Goal: Task Accomplishment & Management: Use online tool/utility

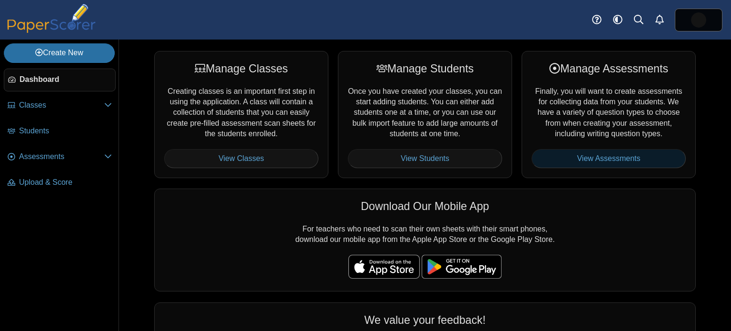
click at [604, 157] on link "View Assessments" at bounding box center [609, 158] width 154 height 19
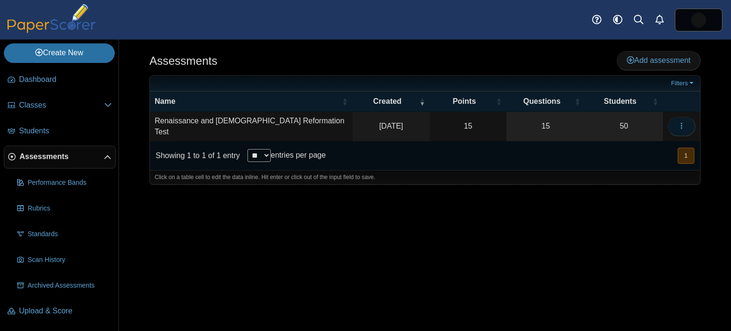
click at [681, 126] on icon "button" at bounding box center [682, 126] width 8 height 8
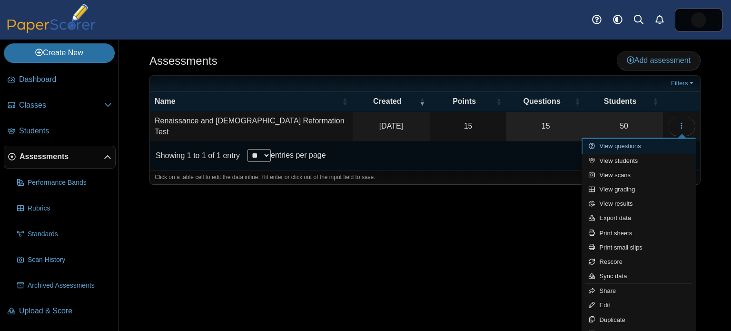
click at [614, 149] on link "View questions" at bounding box center [639, 146] width 114 height 14
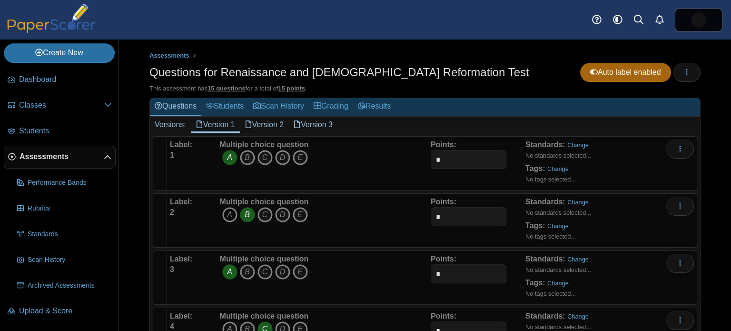
click at [227, 216] on icon "A" at bounding box center [229, 214] width 15 height 15
click at [257, 126] on link "Version 2" at bounding box center [264, 125] width 49 height 16
click at [232, 217] on icon "A" at bounding box center [229, 214] width 15 height 15
click at [321, 118] on link "Version 3" at bounding box center [312, 125] width 49 height 16
click at [231, 218] on icon "A" at bounding box center [229, 214] width 15 height 15
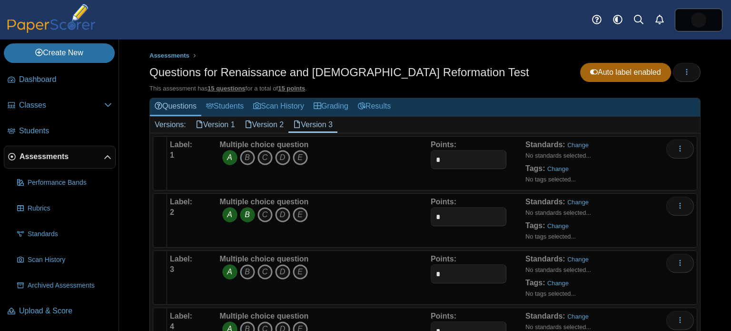
click at [227, 123] on link "Version 1" at bounding box center [215, 125] width 49 height 16
click at [329, 106] on link "Grading" at bounding box center [331, 107] width 44 height 18
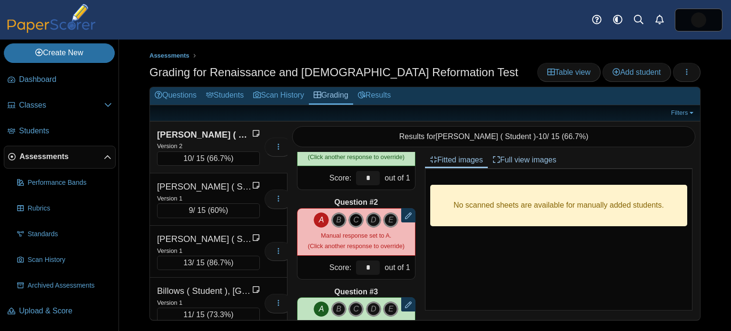
scroll to position [54, 0]
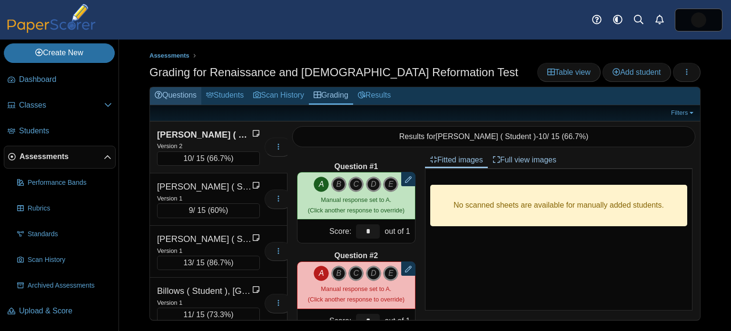
click at [194, 92] on link "Questions" at bounding box center [175, 96] width 51 height 18
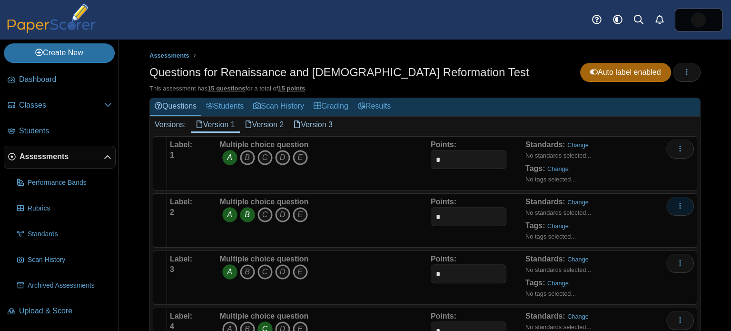
click at [684, 205] on button "More options" at bounding box center [680, 206] width 28 height 19
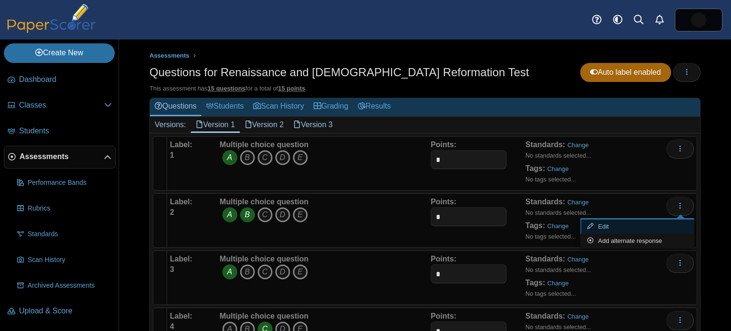
click at [655, 229] on link "Edit" at bounding box center [637, 226] width 114 height 14
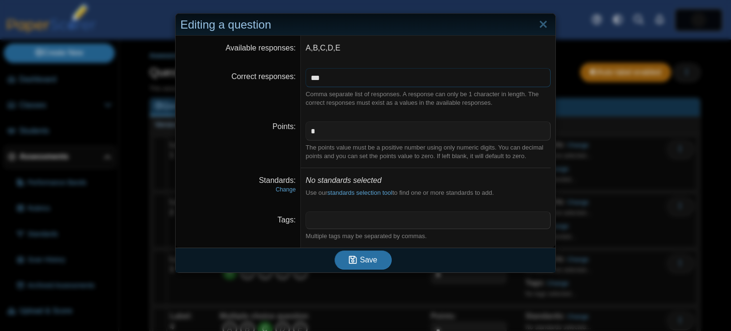
click at [326, 76] on input "***" at bounding box center [428, 77] width 245 height 19
click at [316, 78] on input "***" at bounding box center [428, 77] width 245 height 19
type input "*"
click at [366, 262] on span "Save" at bounding box center [368, 260] width 17 height 8
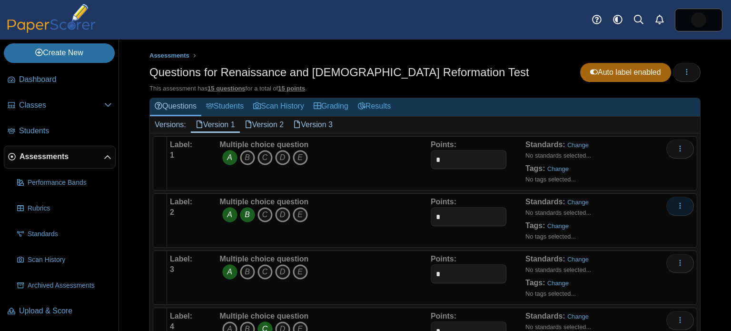
click at [677, 206] on icon "More options" at bounding box center [680, 206] width 8 height 8
click at [691, 202] on button "More options" at bounding box center [680, 206] width 28 height 19
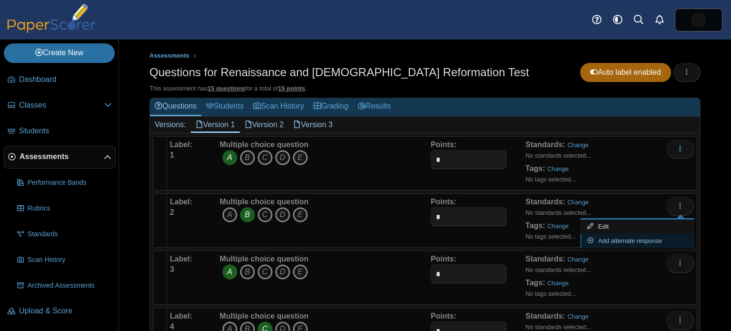
click at [629, 244] on link "Add alternate response" at bounding box center [637, 241] width 114 height 14
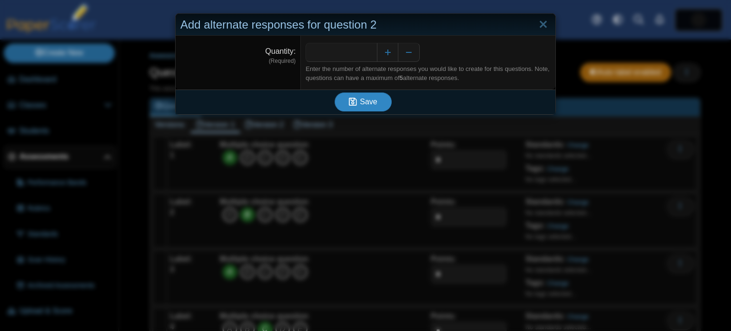
click at [366, 104] on span "Save" at bounding box center [368, 102] width 17 height 8
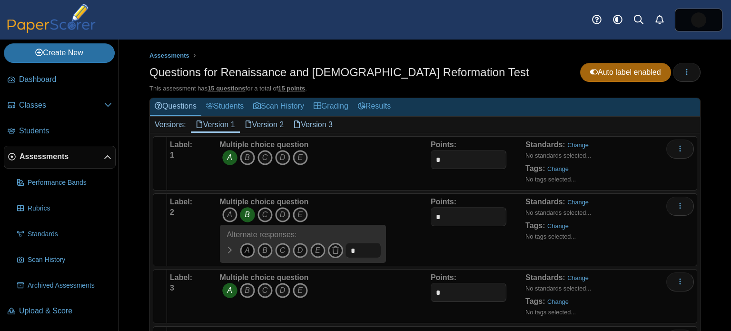
click at [249, 250] on icon "A" at bounding box center [247, 250] width 15 height 15
drag, startPoint x: 358, startPoint y: 251, endPoint x: 348, endPoint y: 248, distance: 10.5
click at [348, 248] on input "*" at bounding box center [363, 250] width 36 height 15
type input "*"
click at [399, 241] on div "Multiple choice question A B C D E A" at bounding box center [323, 230] width 213 height 66
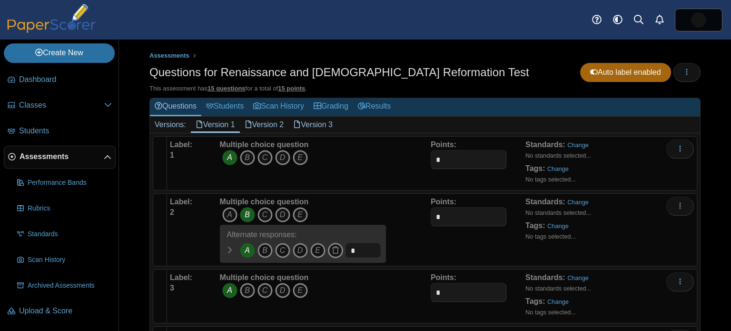
click at [279, 126] on link "Version 2" at bounding box center [264, 125] width 49 height 16
click at [244, 247] on icon "A" at bounding box center [247, 250] width 15 height 15
click at [320, 126] on link "Version 3" at bounding box center [312, 125] width 49 height 16
click at [249, 252] on icon "A" at bounding box center [247, 250] width 15 height 15
click at [231, 214] on icon "A" at bounding box center [229, 214] width 15 height 15
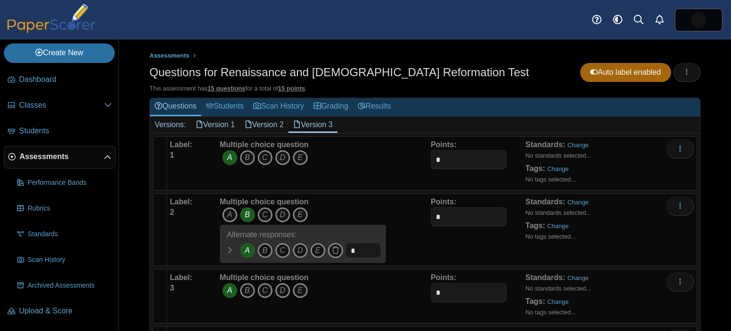
click at [278, 126] on link "Version 2" at bounding box center [264, 125] width 49 height 16
click at [229, 217] on icon "A" at bounding box center [229, 214] width 15 height 15
click at [329, 103] on link "Grading" at bounding box center [331, 107] width 44 height 18
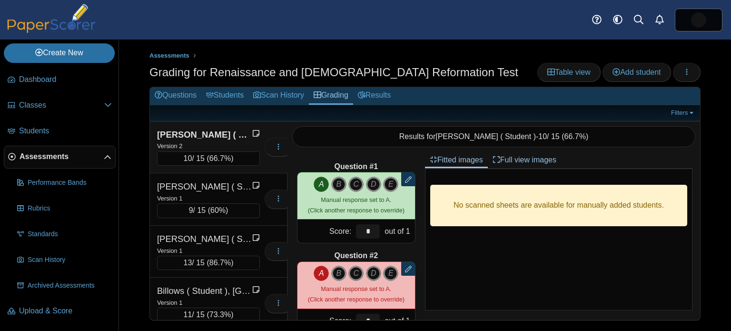
click at [197, 143] on div "Version 2" at bounding box center [208, 145] width 103 height 10
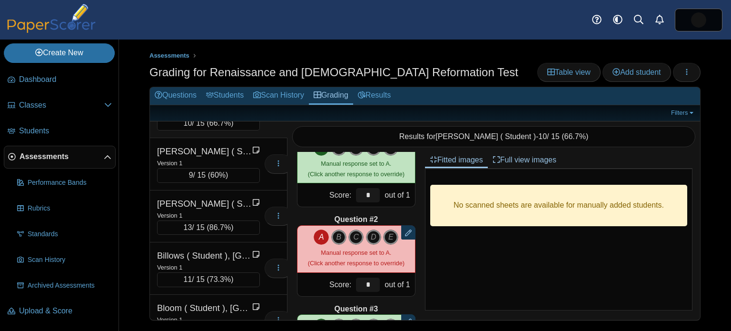
scroll to position [71, 0]
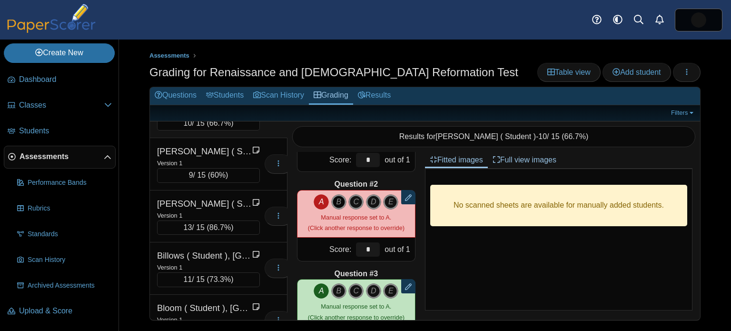
click at [337, 203] on icon "B" at bounding box center [338, 201] width 15 height 15
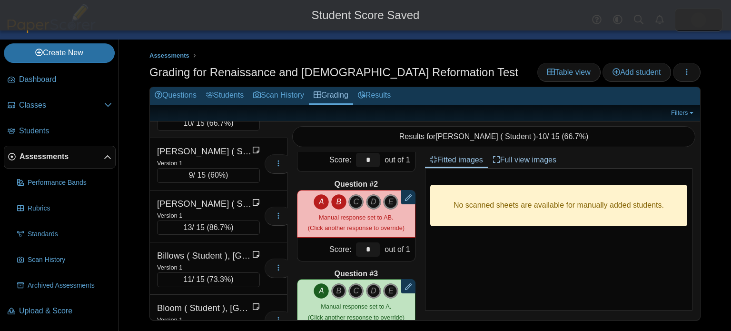
click at [323, 199] on icon "A" at bounding box center [321, 201] width 15 height 15
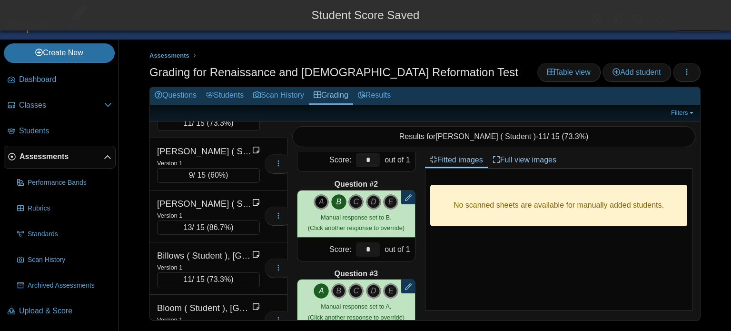
click at [321, 204] on icon "A" at bounding box center [321, 201] width 15 height 15
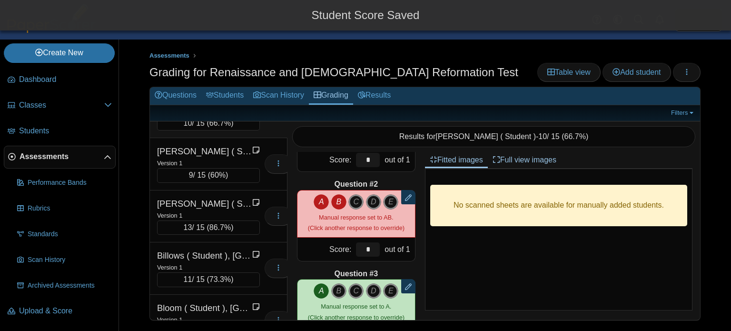
click at [338, 205] on icon "B" at bounding box center [338, 201] width 15 height 15
type input "*"
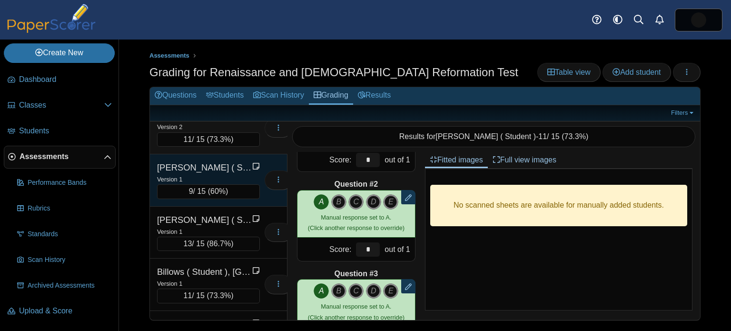
scroll to position [0, 0]
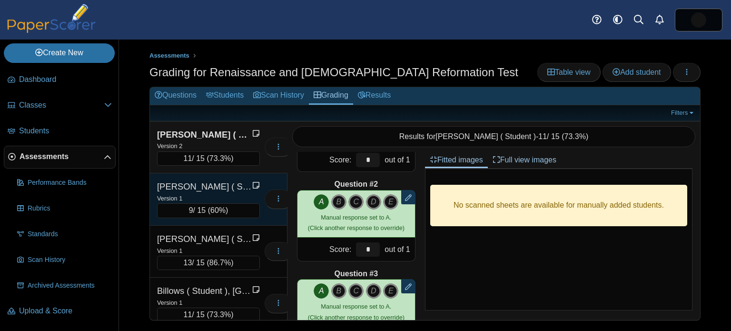
click at [216, 197] on div "Version 1" at bounding box center [208, 198] width 103 height 10
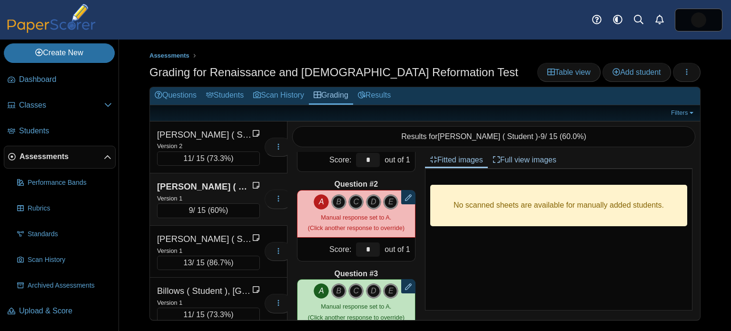
click at [322, 199] on icon "A" at bounding box center [321, 201] width 15 height 15
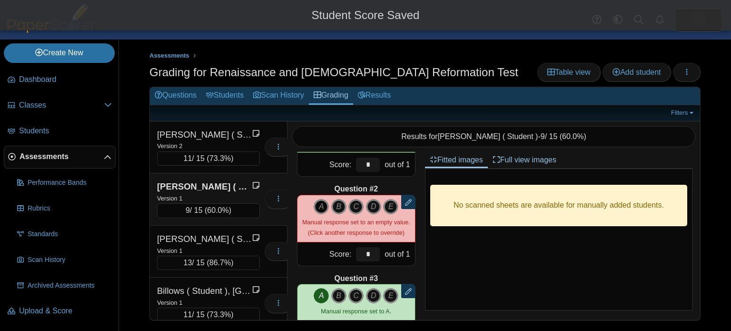
click at [319, 208] on icon "A" at bounding box center [321, 206] width 15 height 15
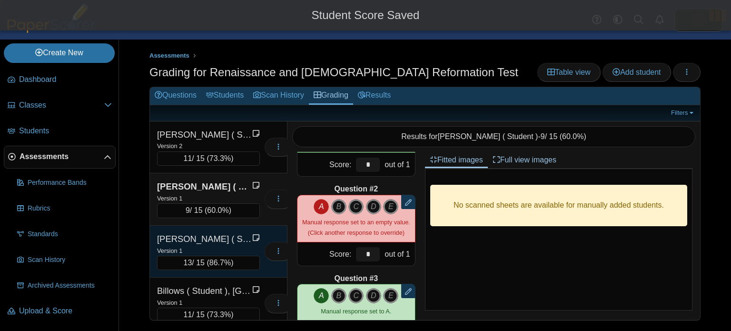
type input "*"
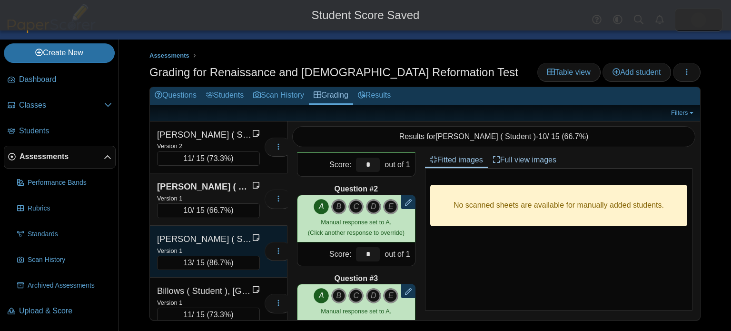
click at [200, 234] on div "Bermeo ( Student ), Anthony" at bounding box center [204, 239] width 95 height 12
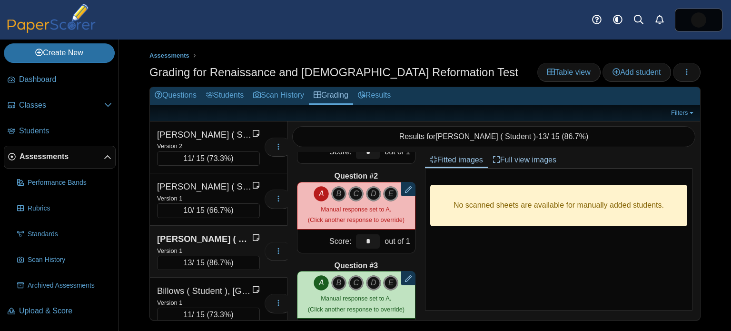
scroll to position [78, 0]
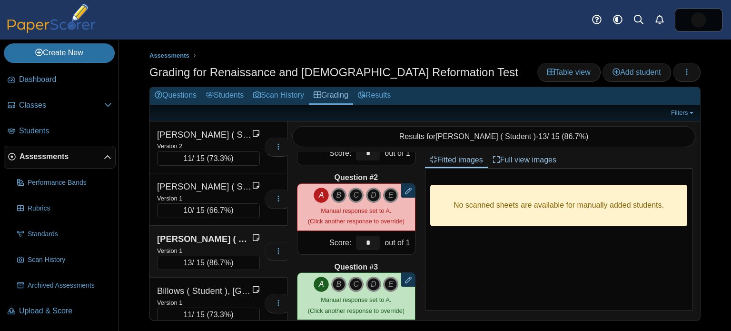
click at [320, 197] on icon "A" at bounding box center [321, 195] width 15 height 15
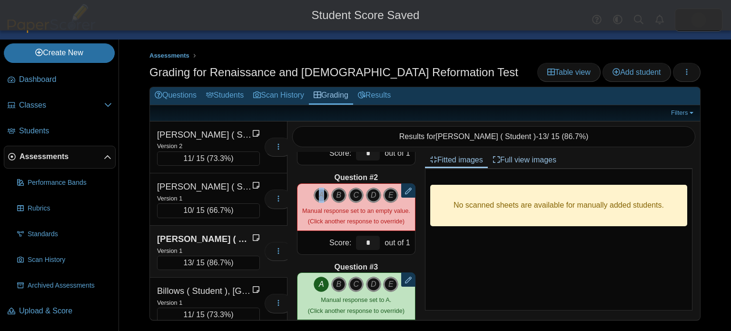
click at [320, 197] on icon "A" at bounding box center [321, 195] width 15 height 15
type input "*"
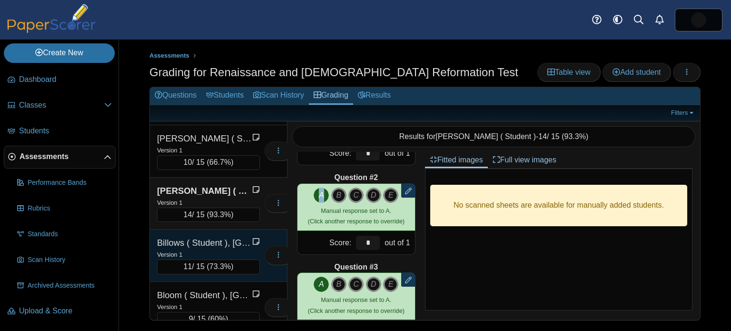
scroll to position [49, 0]
click at [221, 236] on div "Billows ( Student ), Victoria" at bounding box center [204, 242] width 95 height 12
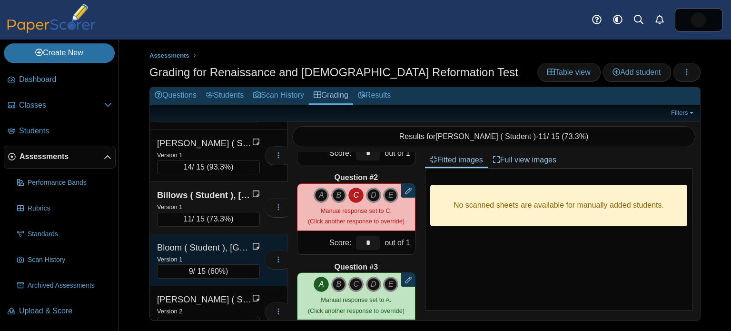
scroll to position [96, 0]
click at [201, 243] on div "Bloom ( Student ), Sofia" at bounding box center [204, 247] width 95 height 12
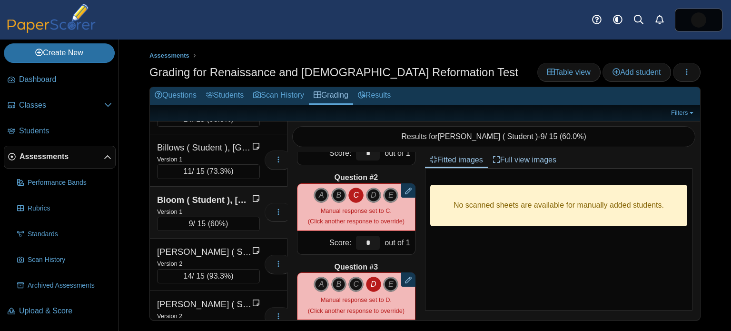
scroll to position [161, 0]
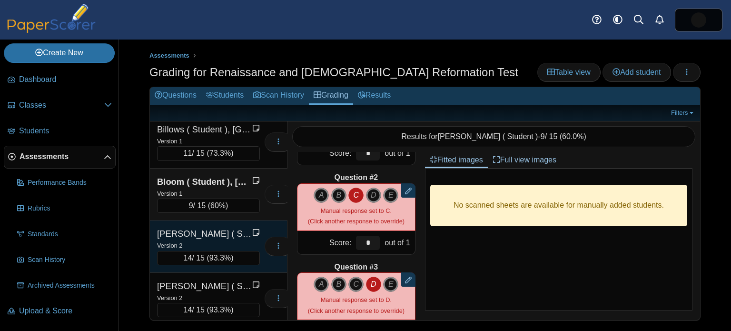
click at [217, 227] on div "Boone ( Student ), Alivia" at bounding box center [204, 233] width 95 height 12
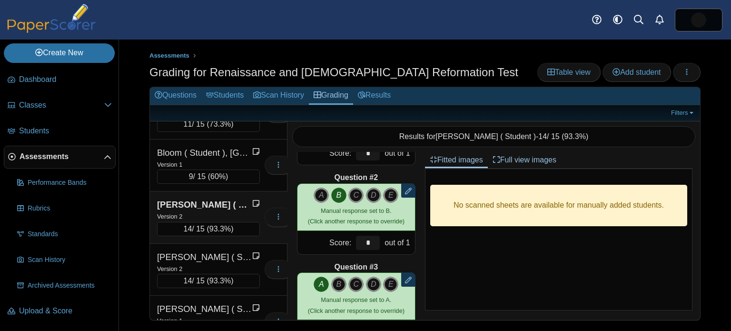
scroll to position [222, 0]
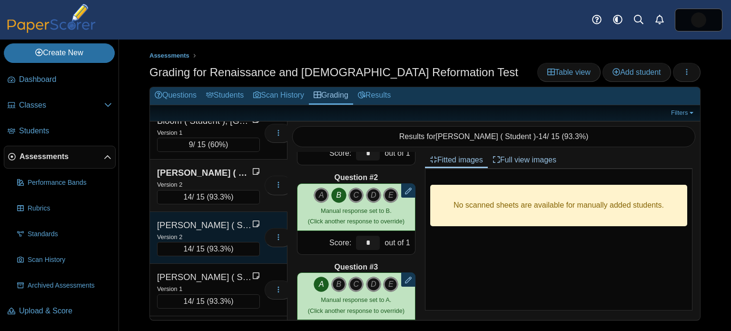
click at [230, 231] on div "Version 2" at bounding box center [208, 236] width 103 height 10
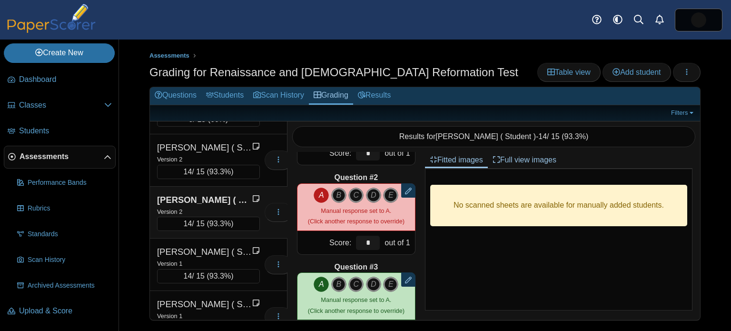
scroll to position [255, 0]
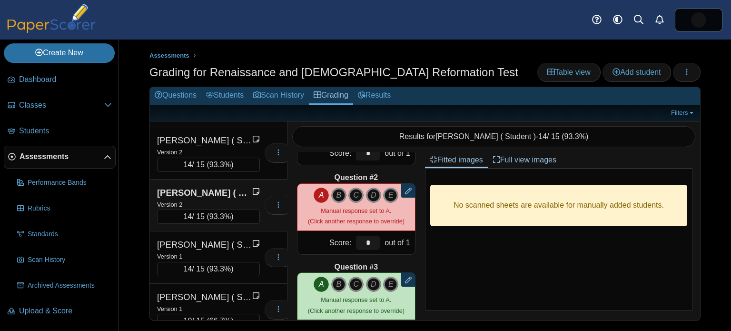
click at [325, 195] on icon "A" at bounding box center [321, 195] width 15 height 15
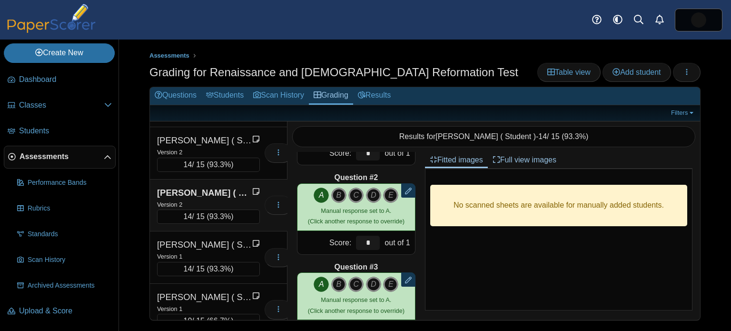
click at [319, 195] on icon "A" at bounding box center [321, 195] width 15 height 15
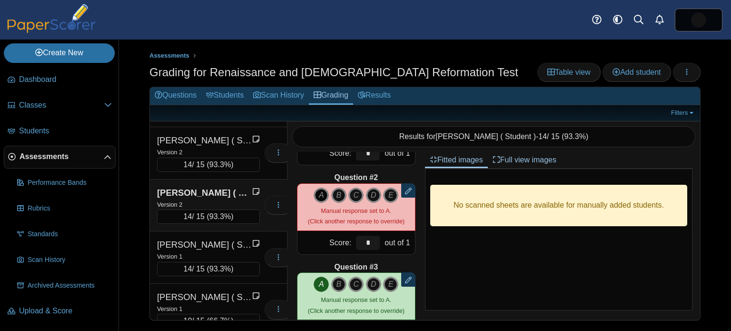
click at [323, 191] on icon "A" at bounding box center [321, 195] width 15 height 15
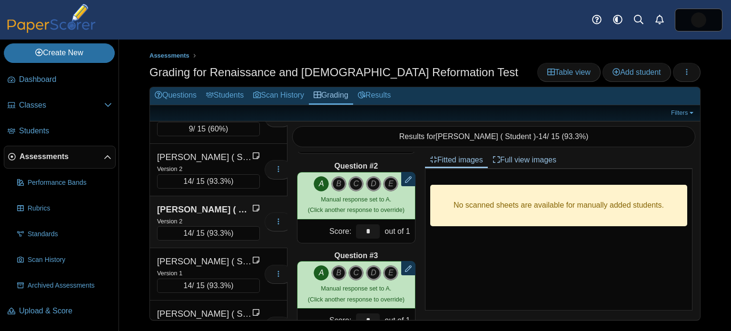
scroll to position [228, 0]
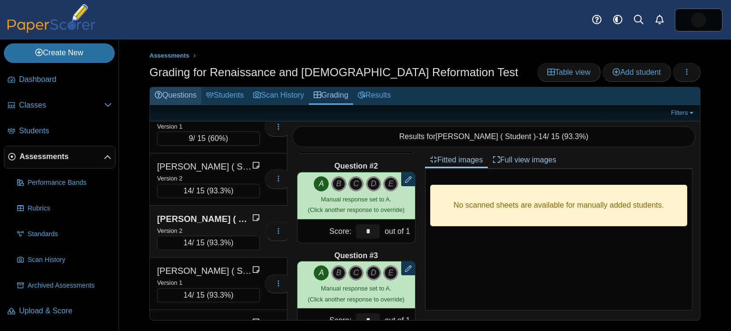
click at [172, 99] on link "Questions" at bounding box center [175, 96] width 51 height 18
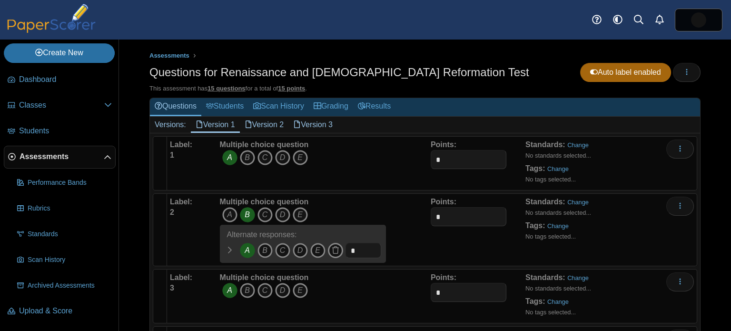
click at [248, 126] on icon at bounding box center [249, 124] width 8 height 8
click at [323, 126] on link "Version 3" at bounding box center [312, 125] width 49 height 16
click at [214, 125] on link "Version 1" at bounding box center [215, 125] width 49 height 16
click at [318, 104] on link "Grading" at bounding box center [331, 107] width 44 height 18
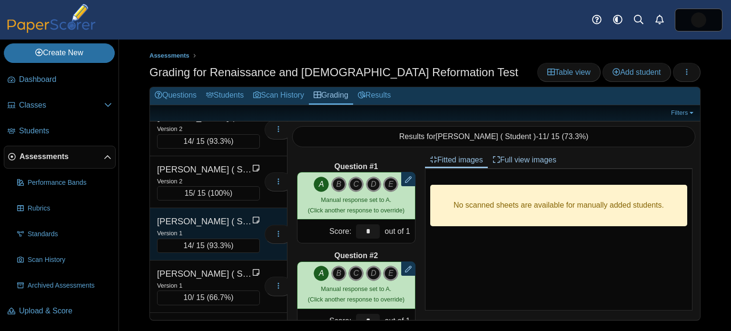
scroll to position [278, 0]
click at [221, 227] on div "Version 1" at bounding box center [208, 232] width 103 height 10
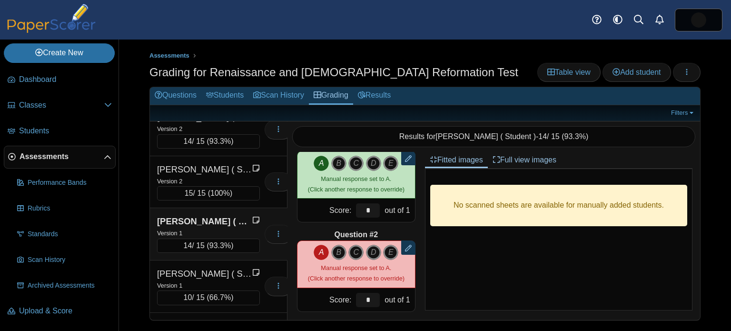
scroll to position [31, 0]
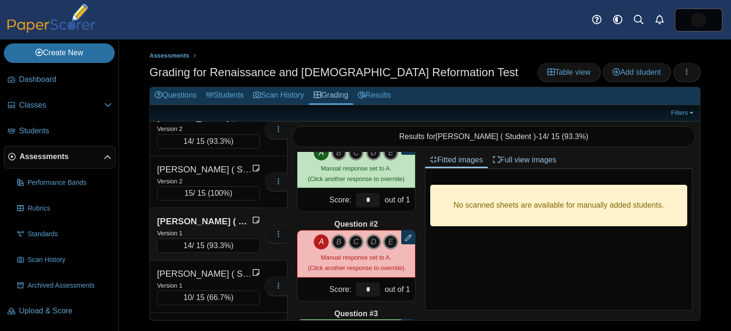
click at [317, 241] on icon "A" at bounding box center [321, 241] width 15 height 15
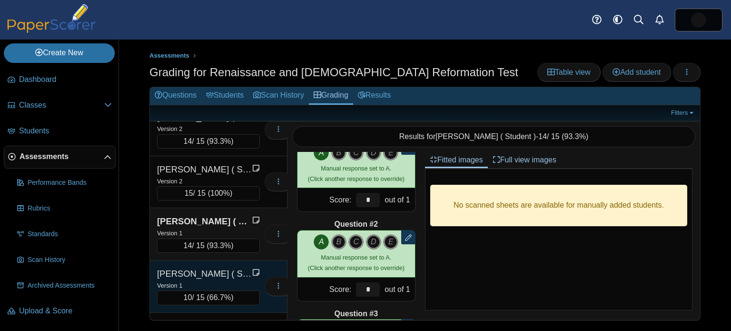
click at [192, 273] on div "[PERSON_NAME] ( Student ), [PERSON_NAME]" at bounding box center [204, 273] width 95 height 12
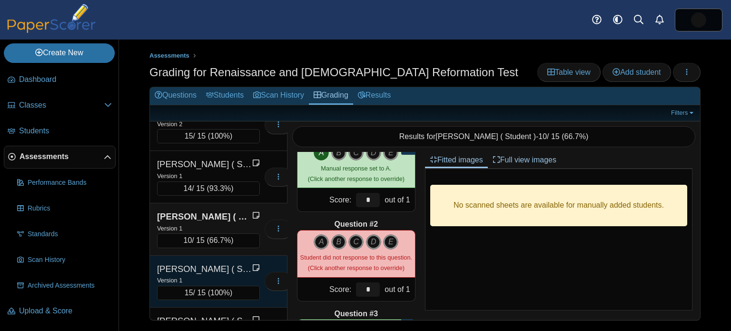
scroll to position [335, 0]
click at [208, 267] on div "Dietrich ( Student ), Owen" at bounding box center [204, 269] width 95 height 12
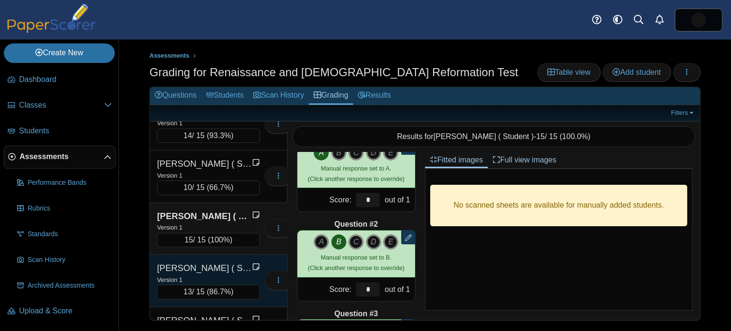
click at [226, 257] on div "Douglass ( Student ), Donovan Version 1 13 / 15 ( 86.7% )" at bounding box center [219, 281] width 138 height 52
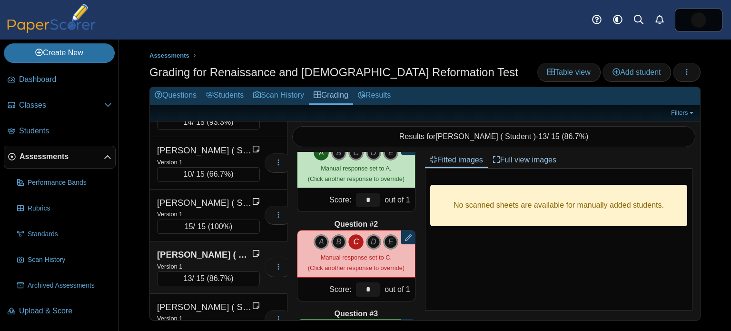
scroll to position [444, 0]
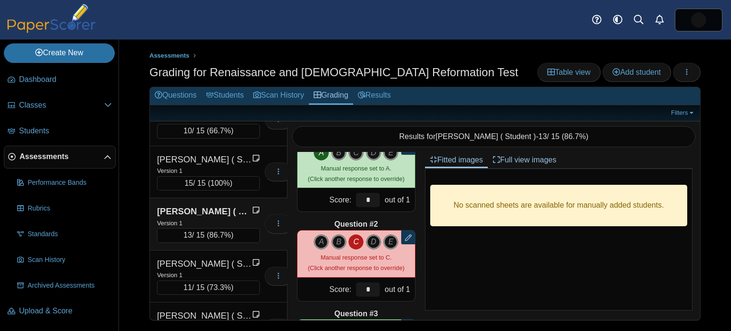
click at [226, 257] on div "Durko ( Student ), Austin" at bounding box center [204, 263] width 95 height 12
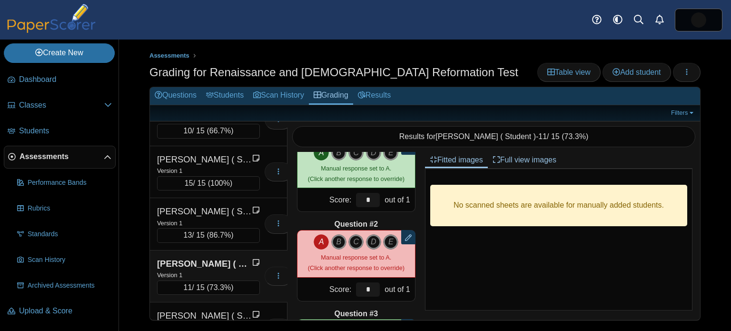
click at [323, 245] on icon "A" at bounding box center [321, 241] width 15 height 15
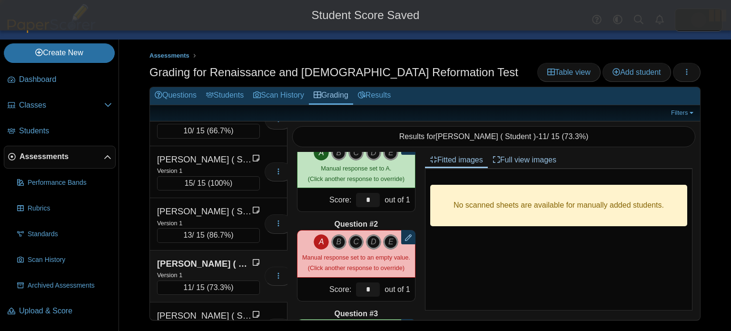
type input "*"
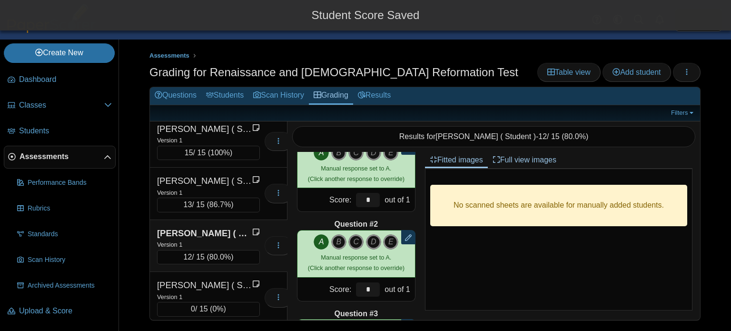
scroll to position [475, 0]
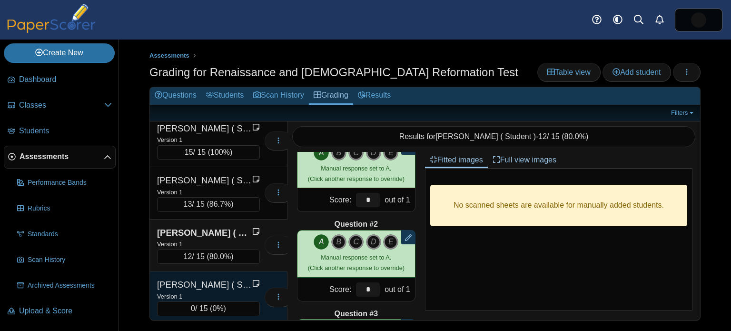
click at [222, 291] on div "Version 1" at bounding box center [208, 296] width 103 height 10
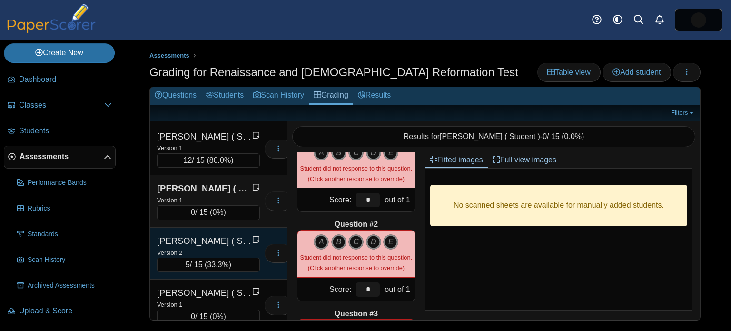
scroll to position [573, 0]
click at [232, 239] on div "Gonzalez ( Student ), Justin" at bounding box center [204, 239] width 95 height 12
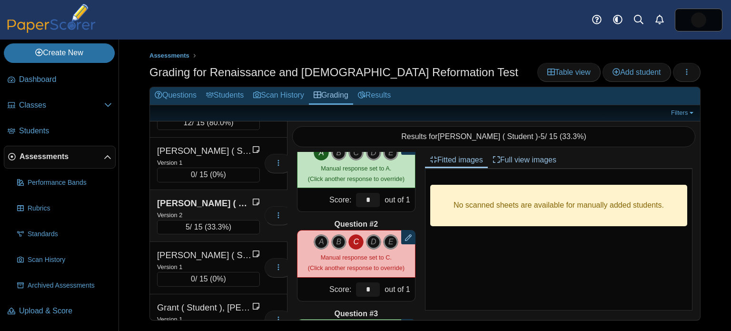
click at [221, 249] on div "Gonzalez ( Student ), Mia" at bounding box center [204, 255] width 95 height 12
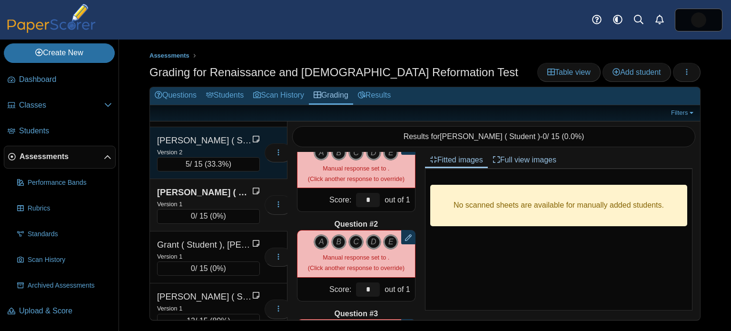
scroll to position [683, 0]
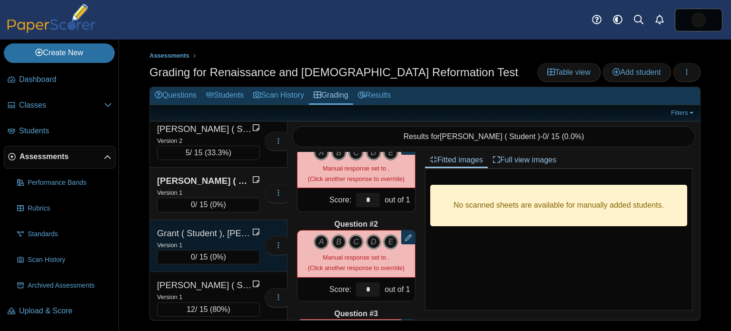
click at [227, 232] on div "Grant ( Student ), Brandyn" at bounding box center [204, 233] width 95 height 12
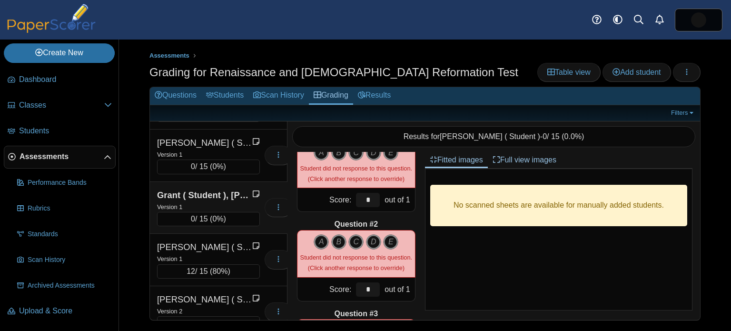
scroll to position [725, 0]
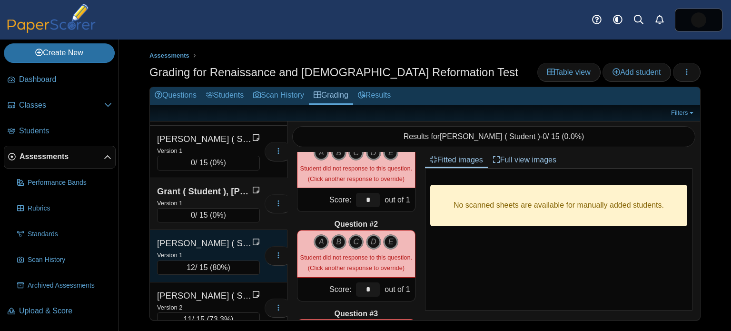
click at [215, 249] on div "Version 1" at bounding box center [208, 254] width 103 height 10
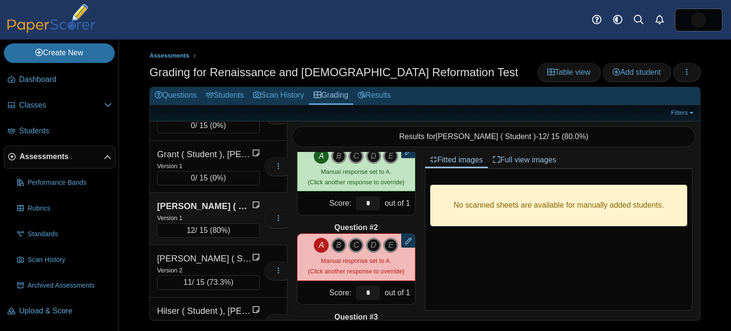
scroll to position [27, 0]
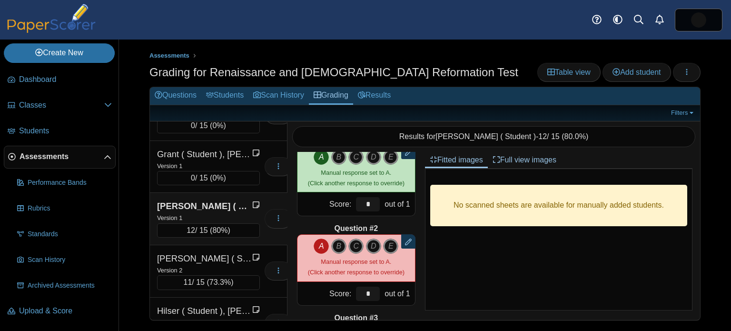
click at [323, 245] on icon "A" at bounding box center [321, 245] width 15 height 15
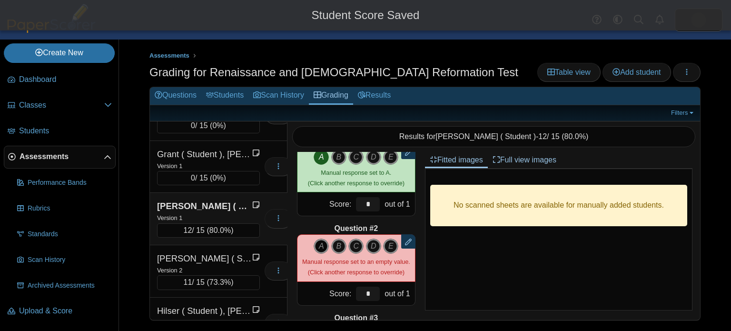
click at [323, 245] on icon "A" at bounding box center [321, 245] width 15 height 15
type input "*"
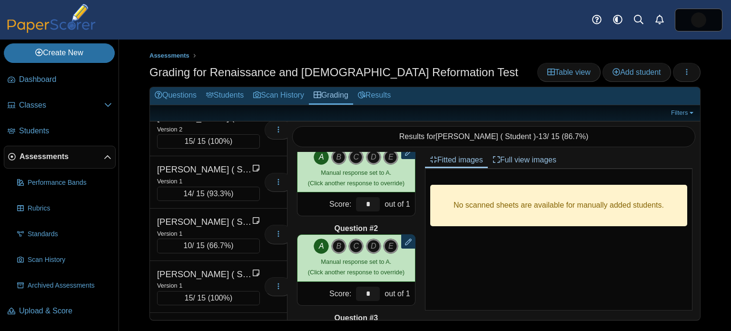
scroll to position [285, 0]
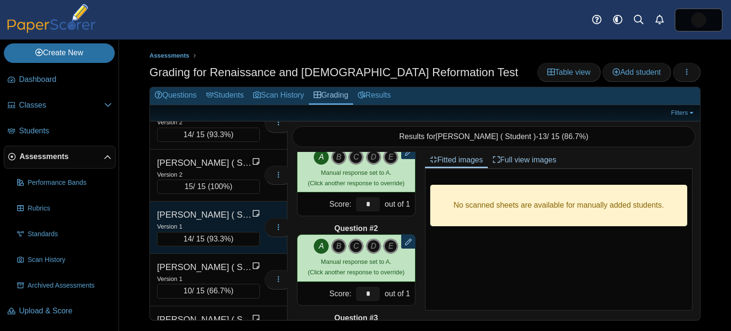
click at [200, 221] on div "Version 1" at bounding box center [208, 226] width 103 height 10
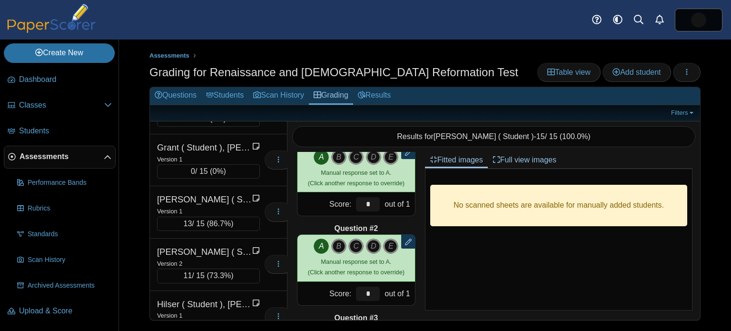
scroll to position [801, 0]
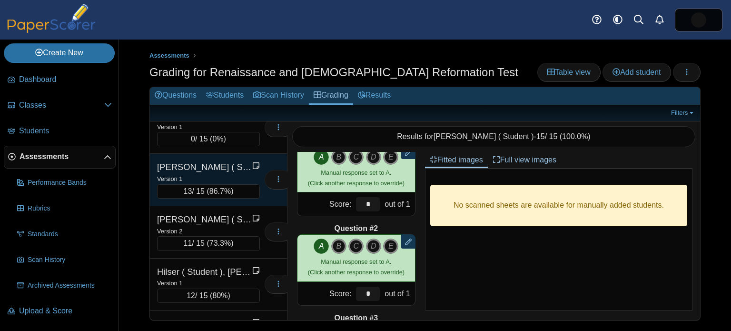
click at [199, 163] on div "Gutierrez ( Student ), Ariana" at bounding box center [204, 167] width 95 height 12
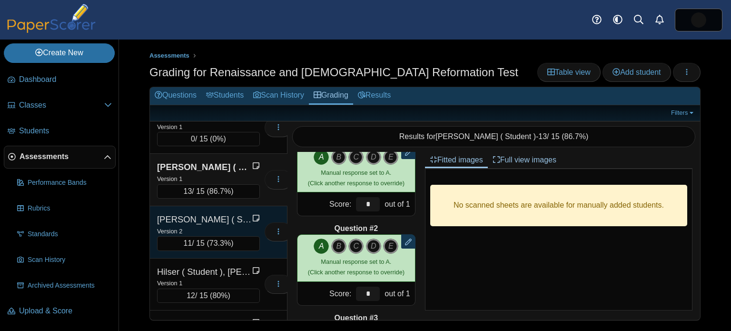
click at [216, 214] on div "Higgins ( Student ), Claire" at bounding box center [204, 219] width 95 height 12
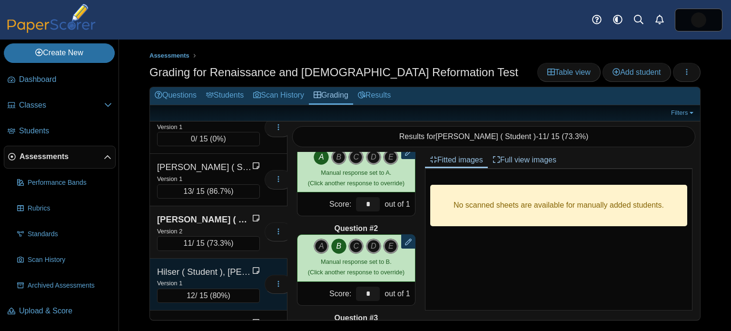
click at [226, 266] on div "Hilser ( Student ), Katelyn" at bounding box center [204, 272] width 95 height 12
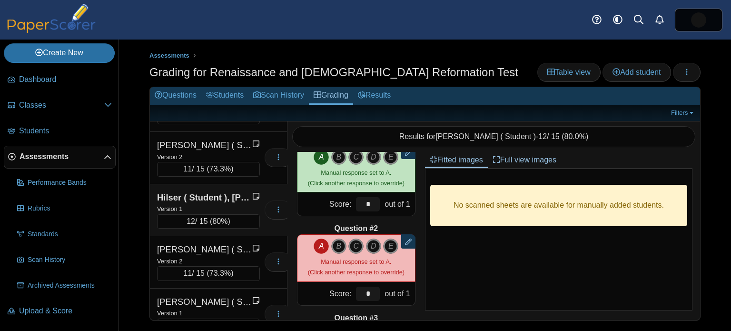
scroll to position [900, 0]
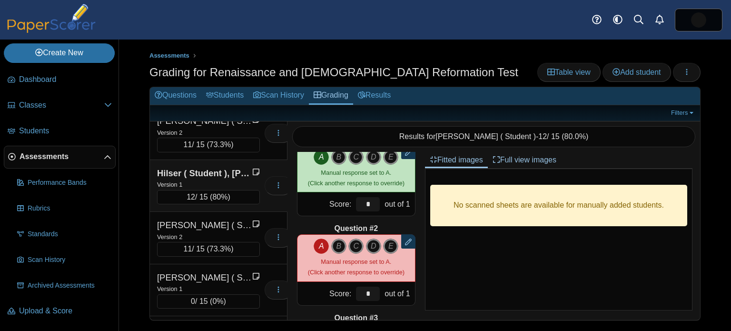
click at [321, 245] on icon "A" at bounding box center [321, 245] width 15 height 15
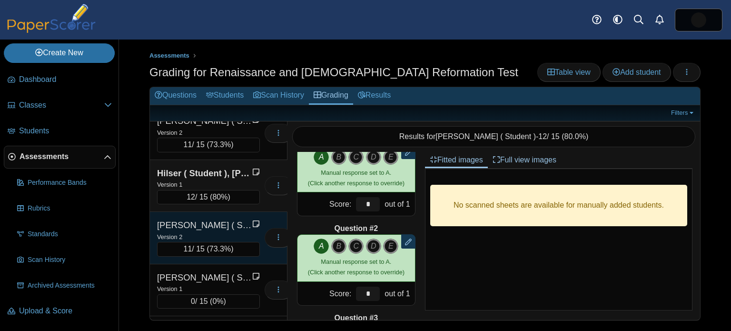
click at [215, 219] on div "Imhof ( Student ), Cecilia" at bounding box center [204, 225] width 95 height 12
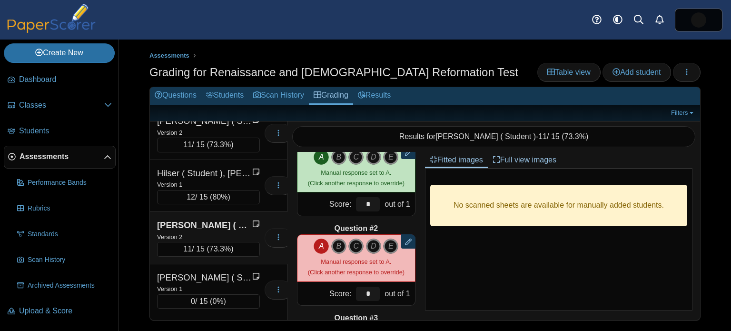
click at [322, 244] on icon "A" at bounding box center [321, 245] width 15 height 15
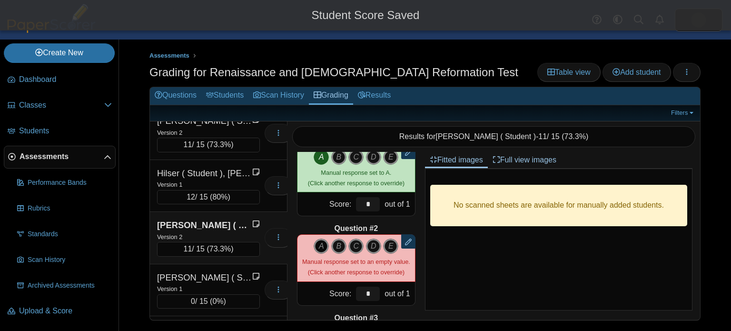
click at [322, 244] on icon "A" at bounding box center [321, 245] width 15 height 15
type input "*"
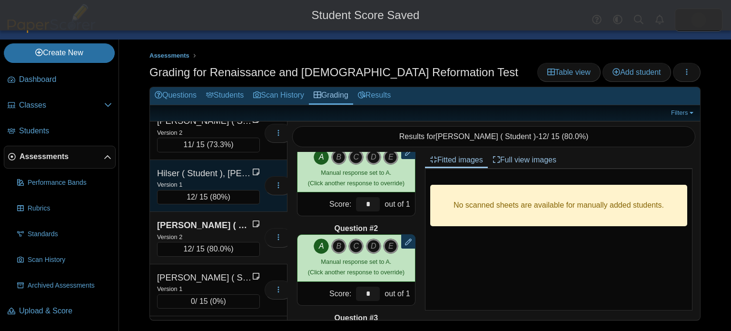
click at [222, 179] on div "Version 1" at bounding box center [208, 184] width 103 height 10
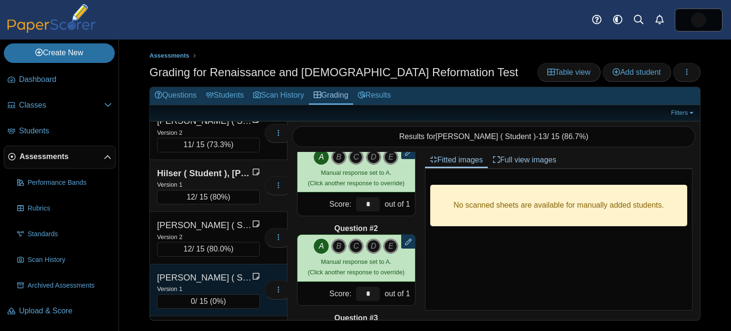
click at [208, 274] on div "Jackson ( Student ), Casey" at bounding box center [204, 277] width 95 height 12
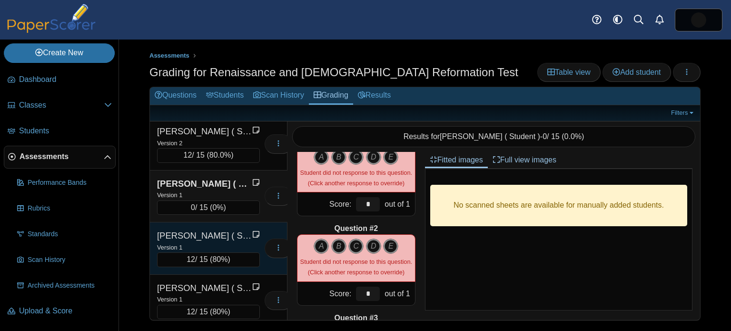
click at [232, 232] on div "Johnson ( Student ), Noah" at bounding box center [204, 235] width 95 height 12
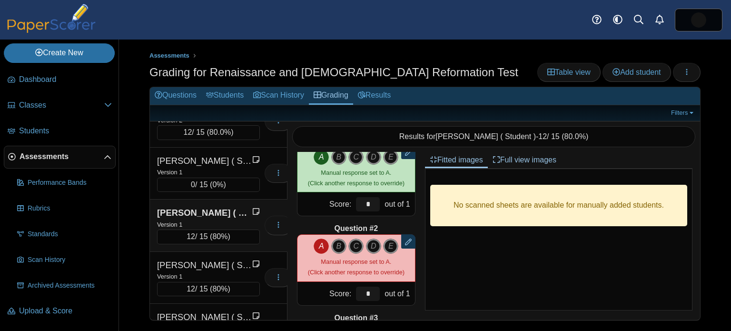
scroll to position [1069, 0]
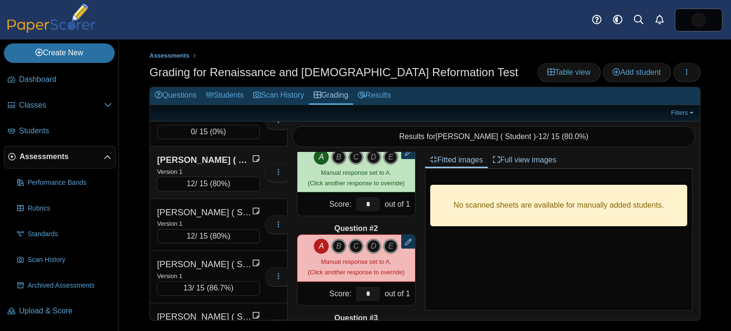
click at [320, 244] on icon "A" at bounding box center [321, 245] width 15 height 15
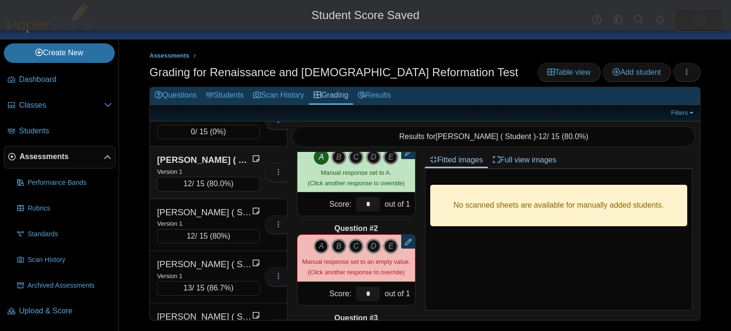
click at [320, 244] on icon "A" at bounding box center [321, 245] width 15 height 15
type input "*"
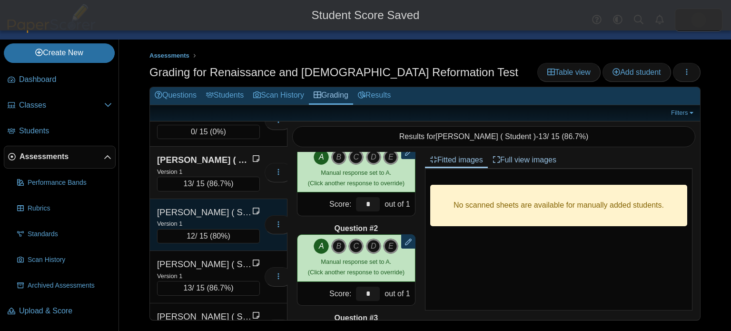
click at [205, 207] on div "Kaflinski ( Student ), Max" at bounding box center [204, 212] width 95 height 12
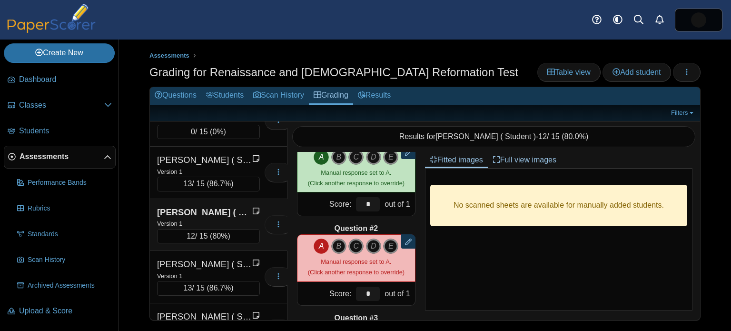
click at [320, 243] on icon "A" at bounding box center [321, 245] width 15 height 15
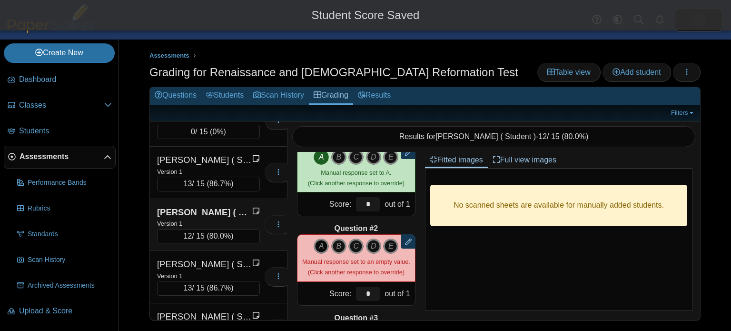
click at [320, 243] on icon "A" at bounding box center [321, 245] width 15 height 15
type input "*"
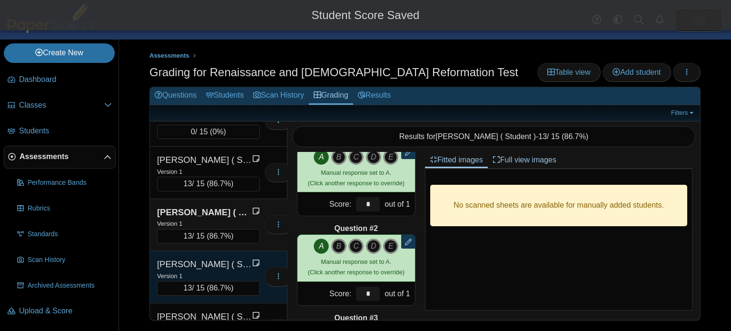
click at [210, 258] on div "Kaplan ( Student ), Kerim" at bounding box center [204, 264] width 95 height 12
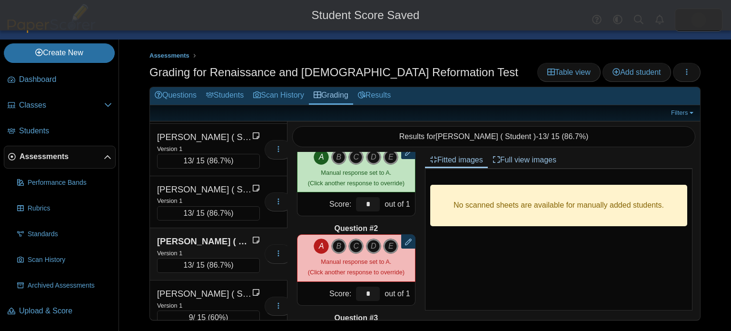
scroll to position [1100, 0]
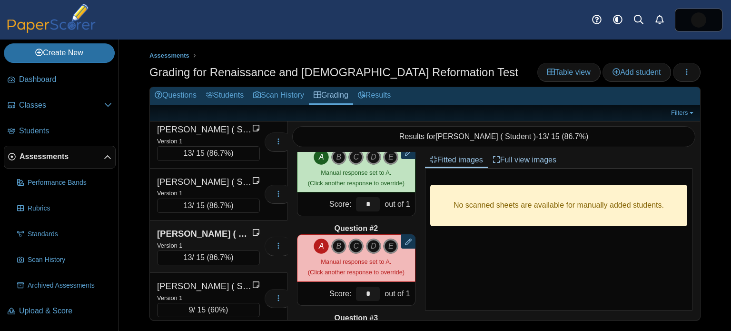
click at [320, 245] on icon "A" at bounding box center [321, 245] width 15 height 15
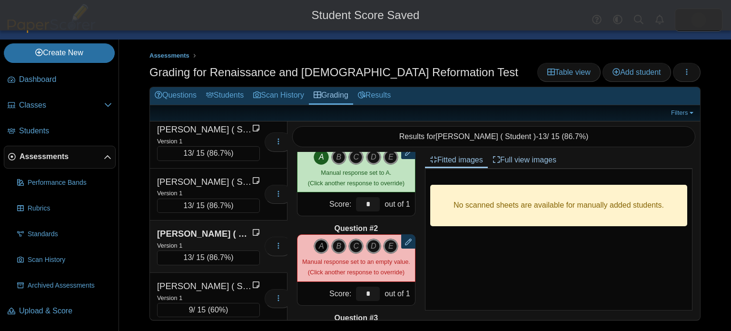
click at [320, 245] on icon "A" at bounding box center [321, 245] width 15 height 15
type input "*"
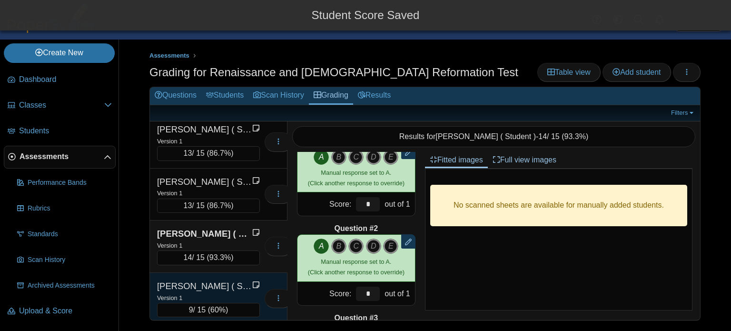
click at [203, 280] on div "Keating ( Student ), Liliana" at bounding box center [204, 286] width 95 height 12
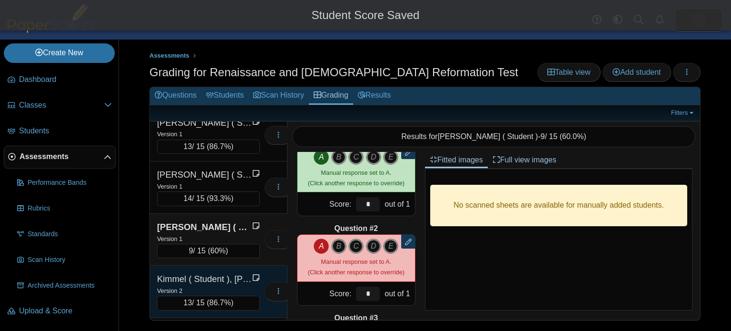
scroll to position [1172, 0]
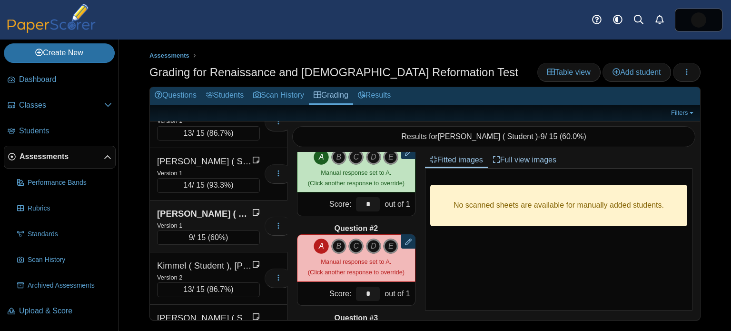
click at [320, 242] on icon "A" at bounding box center [321, 245] width 15 height 15
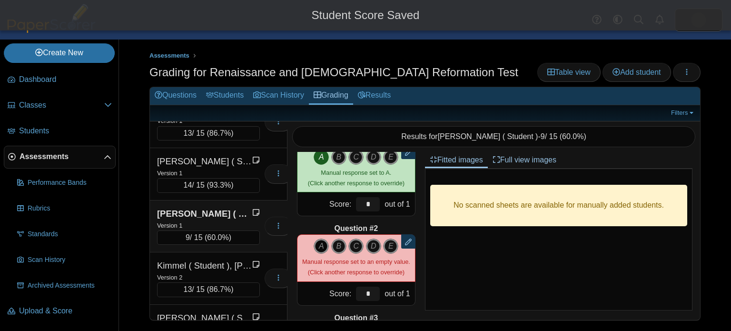
click at [320, 242] on icon "A" at bounding box center [321, 245] width 15 height 15
type input "*"
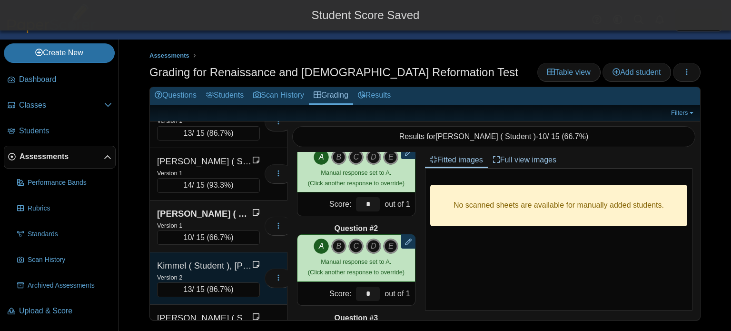
click at [241, 259] on div "Kimmel ( Student ), Maya" at bounding box center [204, 265] width 95 height 12
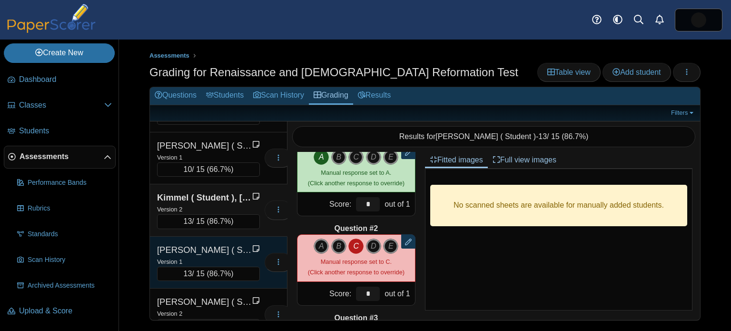
scroll to position [1241, 0]
click at [198, 255] on div "Version 1" at bounding box center [208, 260] width 103 height 10
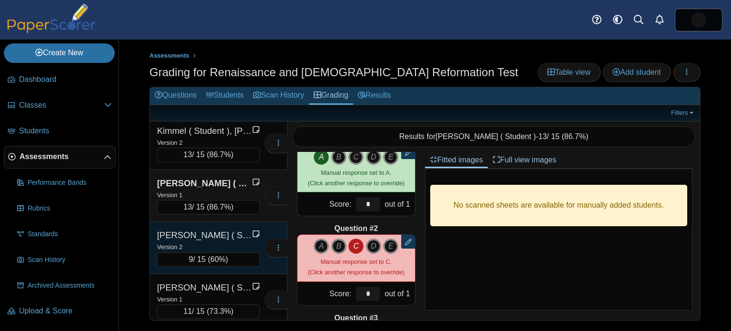
scroll to position [1319, 0]
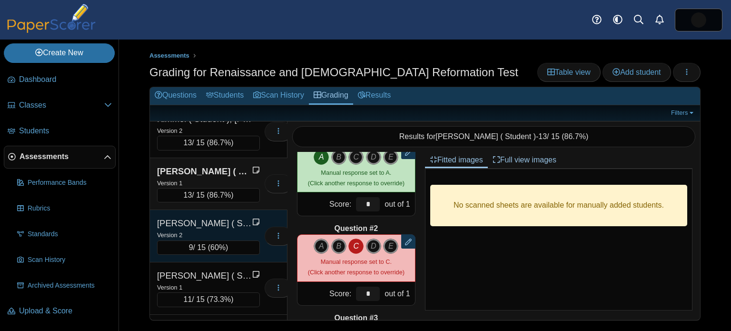
click at [209, 229] on div "Version 2" at bounding box center [208, 234] width 103 height 10
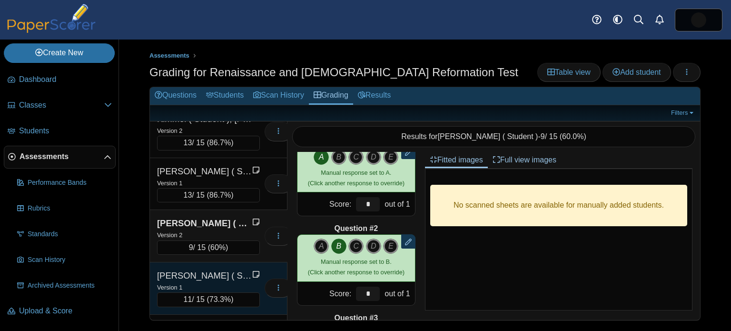
click at [227, 269] on div "Moore ( Student ), Molly" at bounding box center [204, 275] width 95 height 12
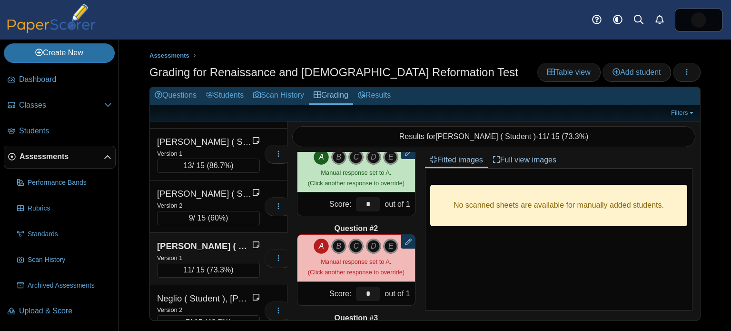
scroll to position [1357, 0]
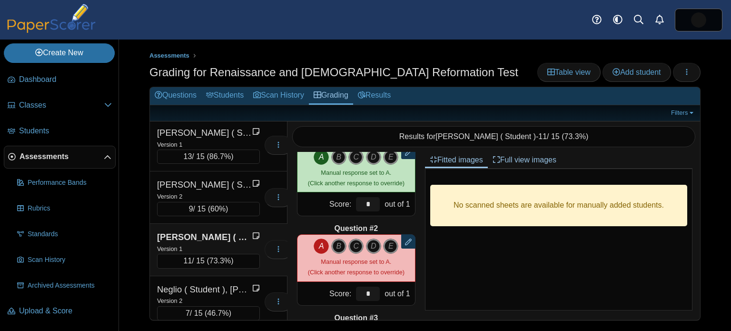
click at [318, 246] on icon "A" at bounding box center [321, 245] width 15 height 15
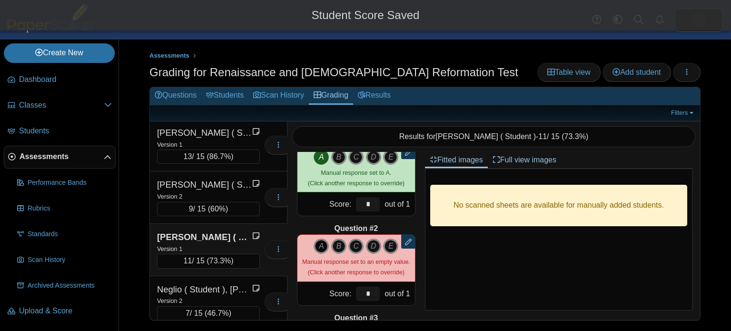
click at [318, 246] on icon "A" at bounding box center [321, 245] width 15 height 15
type input "*"
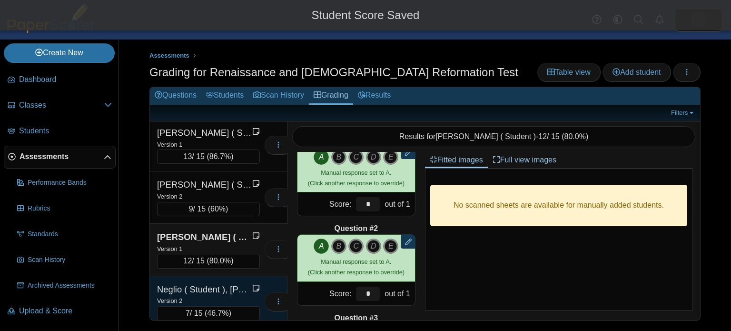
click at [232, 283] on div "Neglio ( Student ), Francesco" at bounding box center [204, 289] width 95 height 12
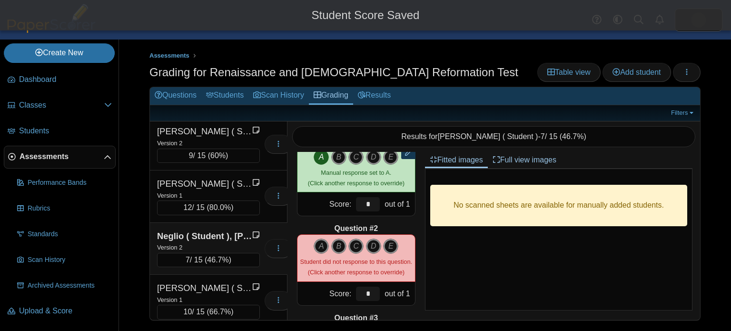
scroll to position [1439, 0]
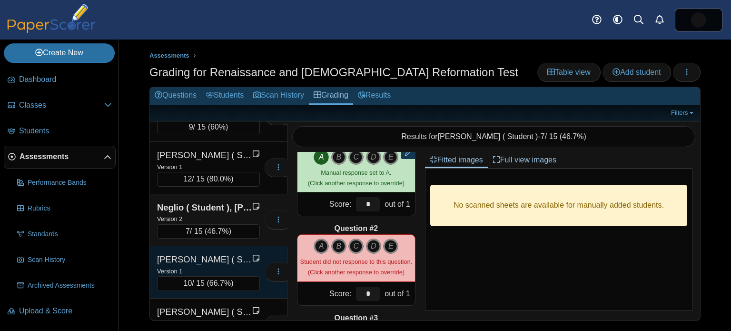
click at [236, 266] on div "Version 1" at bounding box center [208, 271] width 103 height 10
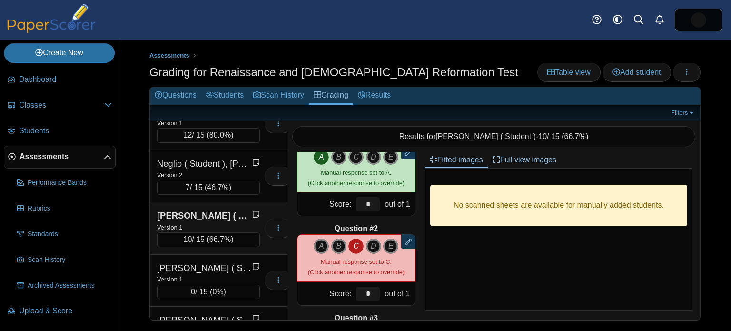
click at [235, 262] on div "Nester ( Student ), Brady" at bounding box center [204, 268] width 95 height 12
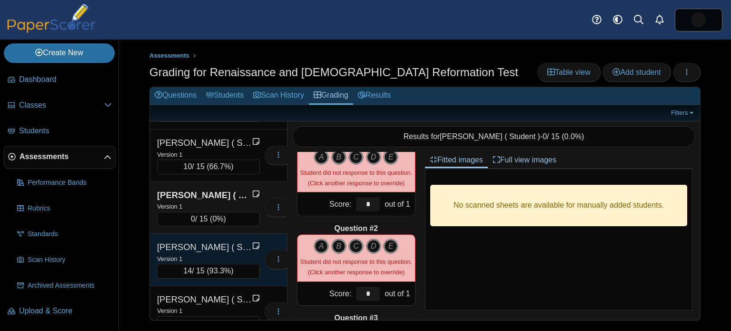
scroll to position [1559, 0]
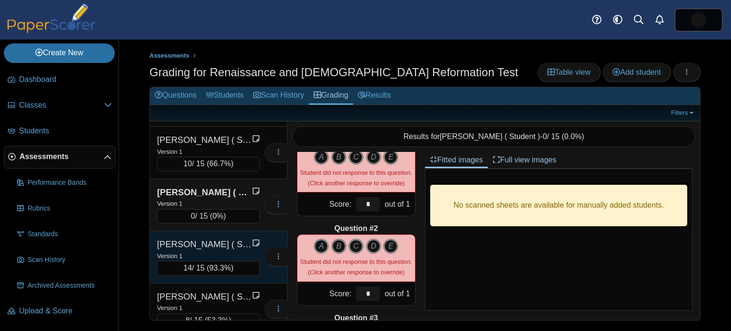
click at [232, 238] on div "Nofi ( Student ), Jackson" at bounding box center [204, 244] width 95 height 12
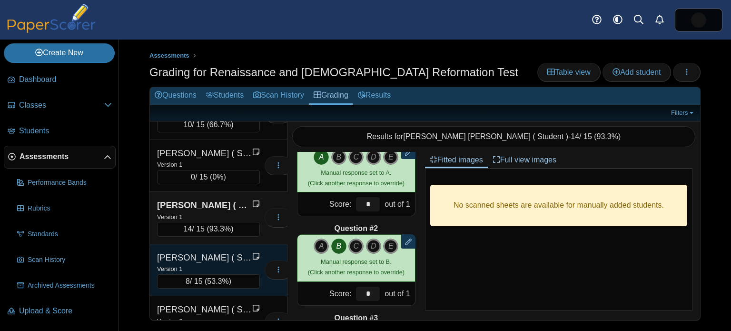
scroll to position [1605, 0]
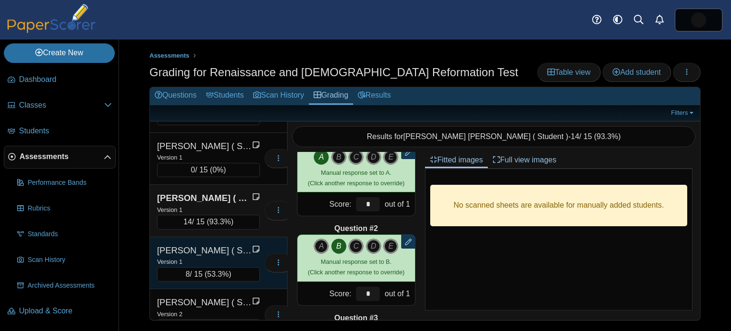
click at [232, 244] on div "O'Boyle ( Student ), Colin" at bounding box center [204, 250] width 95 height 12
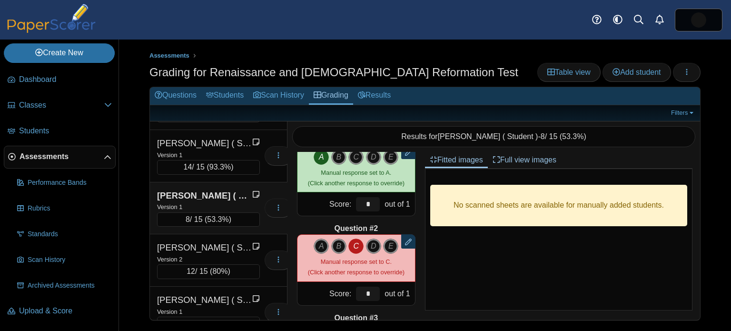
click at [230, 241] on div "Oliver ( Student ), Marie" at bounding box center [204, 247] width 95 height 12
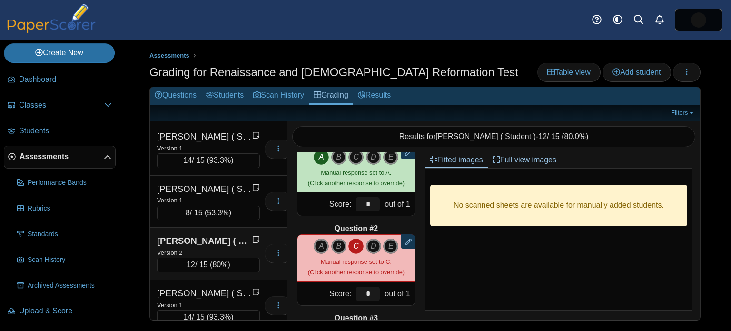
scroll to position [1715, 0]
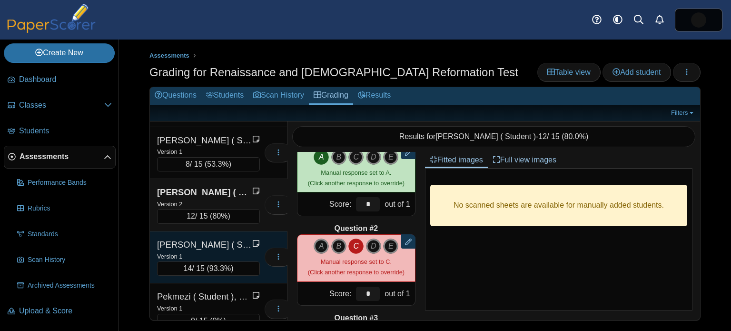
click at [224, 238] on div "Papapietro ( Student ), Antonio" at bounding box center [204, 244] width 95 height 12
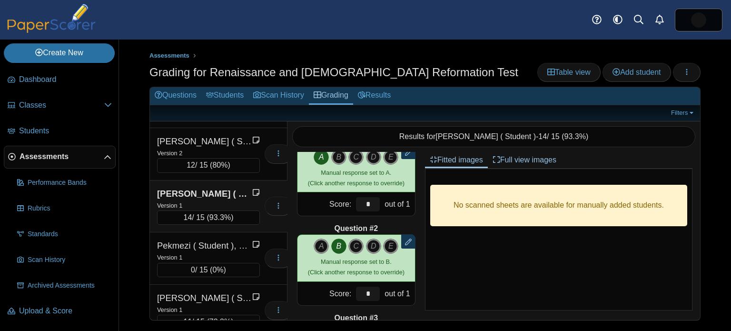
click at [224, 239] on div "Pekmezi ( Student ), Dilon" at bounding box center [204, 245] width 95 height 12
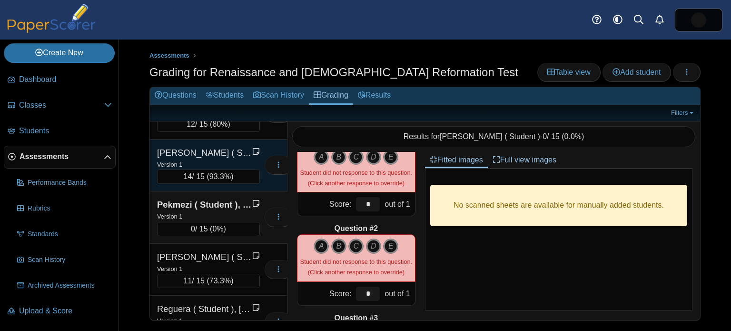
scroll to position [1810, 0]
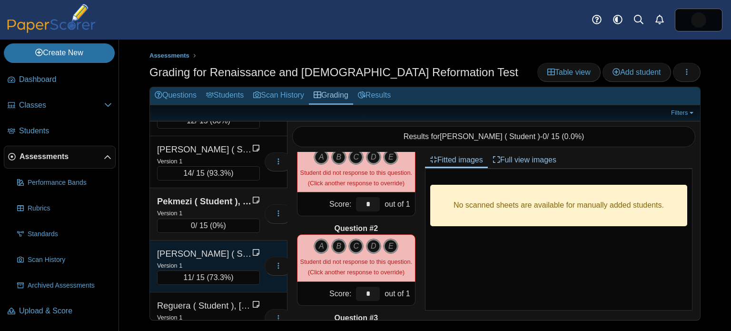
click at [220, 247] on div "Regan ( Student ), Molly" at bounding box center [204, 253] width 95 height 12
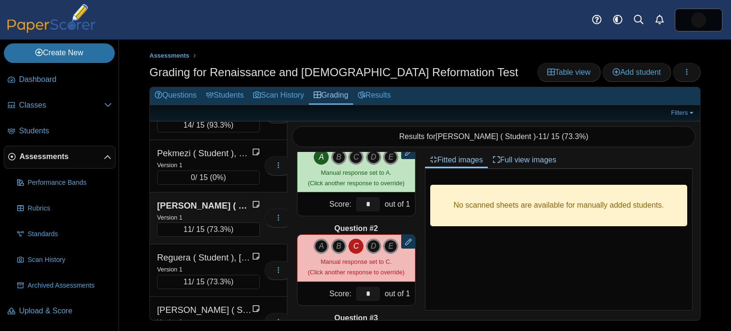
click at [220, 251] on div "Reguera ( Student ), Natalia" at bounding box center [204, 257] width 95 height 12
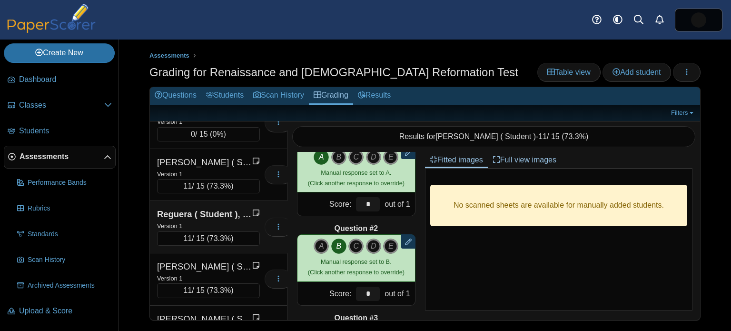
scroll to position [1921, 0]
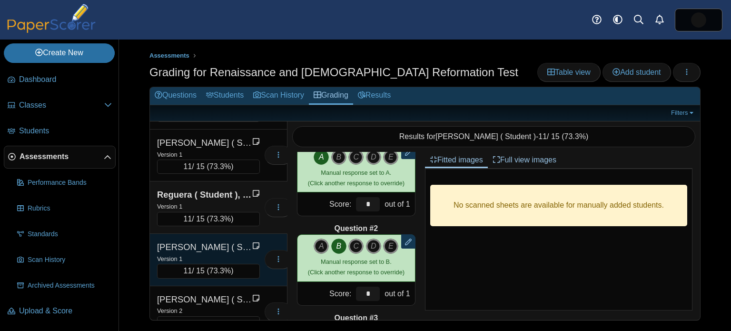
click at [219, 253] on div "Version 1" at bounding box center [208, 258] width 103 height 10
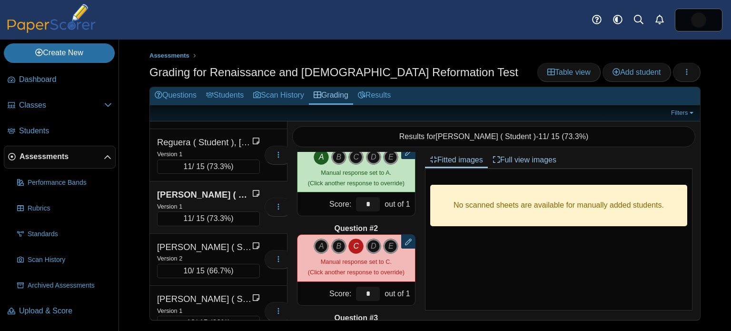
click at [219, 253] on div "Version 2" at bounding box center [208, 258] width 103 height 10
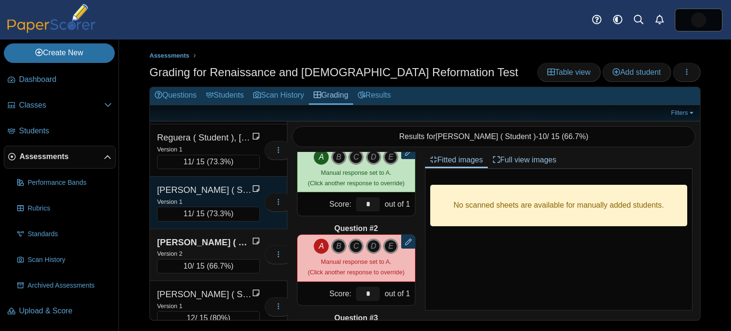
scroll to position [1979, 0]
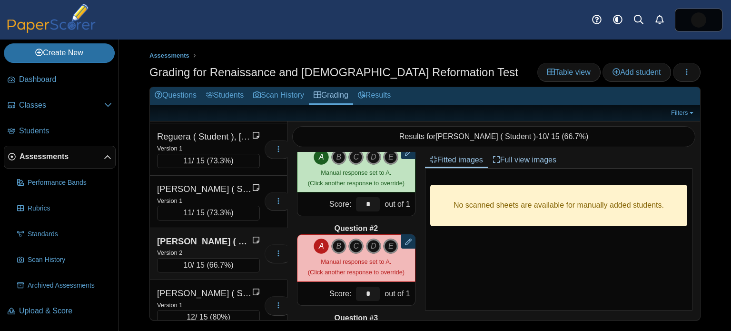
click at [315, 246] on icon "A" at bounding box center [321, 245] width 15 height 15
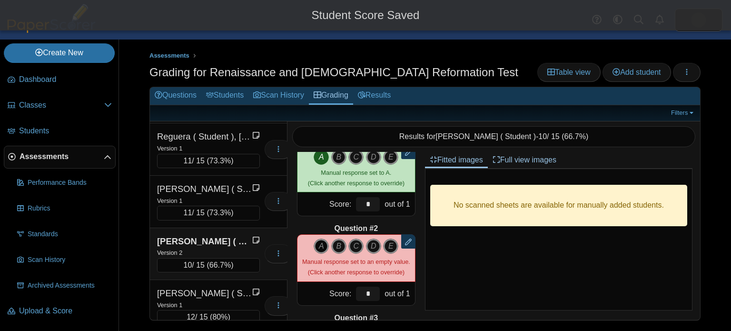
click at [318, 247] on icon "A" at bounding box center [321, 245] width 15 height 15
type input "*"
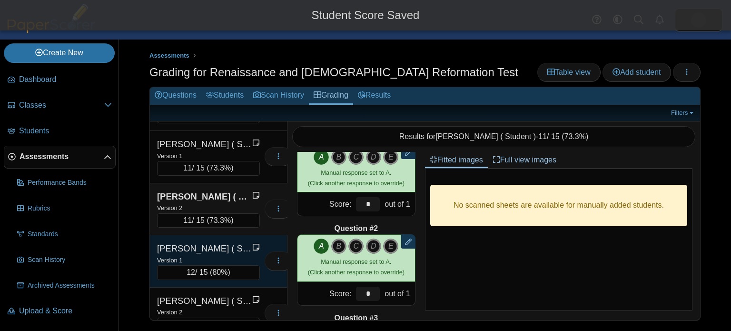
scroll to position [2054, 0]
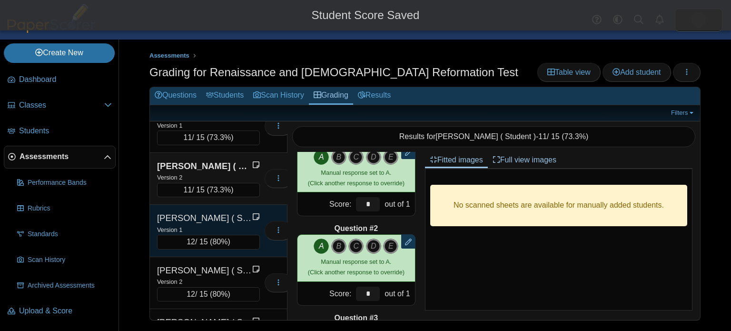
click at [219, 224] on div "Version 1" at bounding box center [208, 229] width 103 height 10
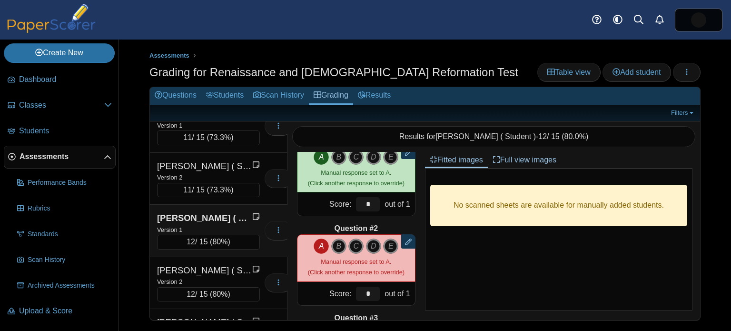
click at [320, 242] on icon "A" at bounding box center [321, 245] width 15 height 15
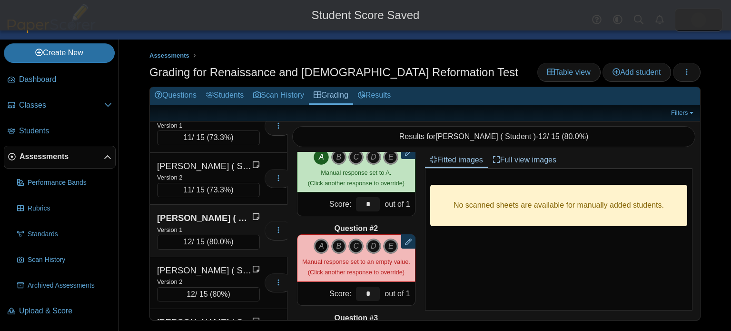
click at [320, 242] on icon "A" at bounding box center [321, 245] width 15 height 15
type input "*"
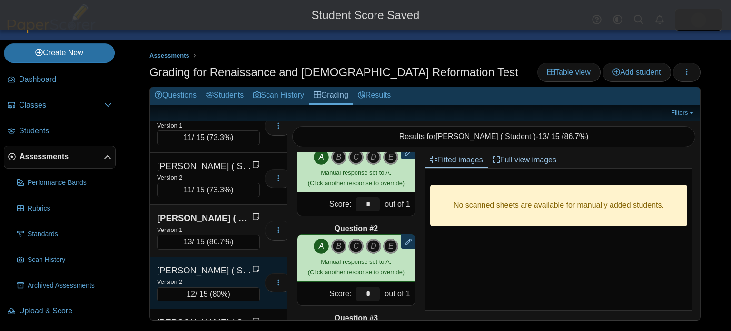
click at [195, 264] on div "Sawicki ( Student ), Gavin" at bounding box center [204, 270] width 95 height 12
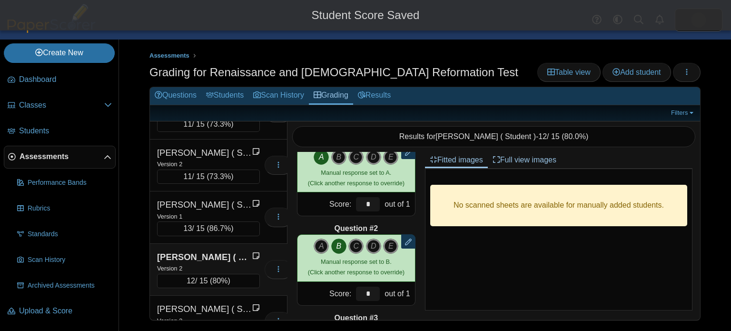
scroll to position [2103, 0]
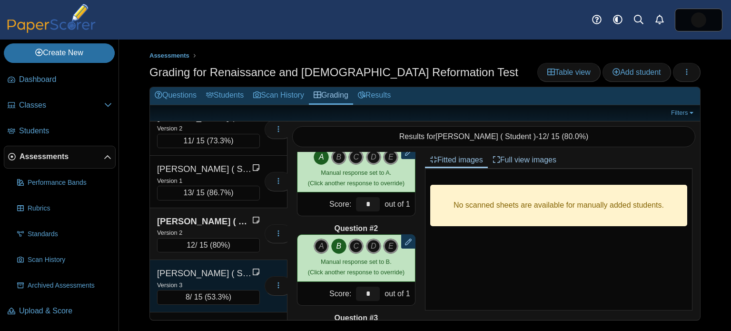
click at [200, 260] on div "Searfoss ( Student ), Sophie Version 3 8 / 15 ( 53.3% )" at bounding box center [219, 286] width 138 height 52
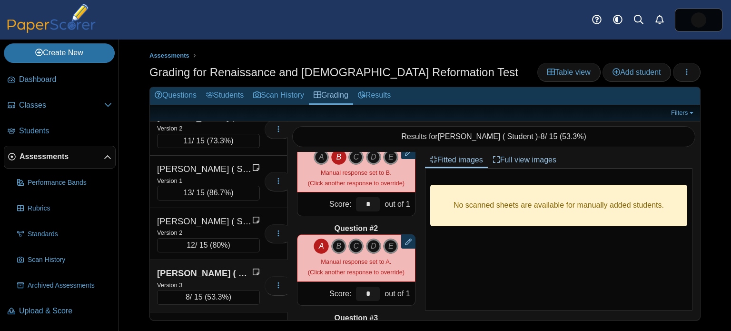
click at [318, 243] on icon "A" at bounding box center [321, 245] width 15 height 15
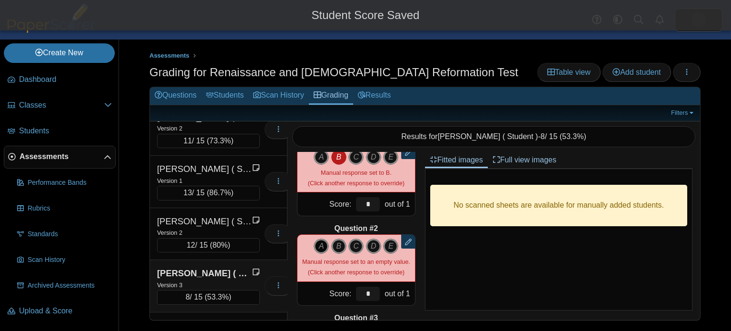
click at [318, 243] on icon "A" at bounding box center [321, 245] width 15 height 15
type input "*"
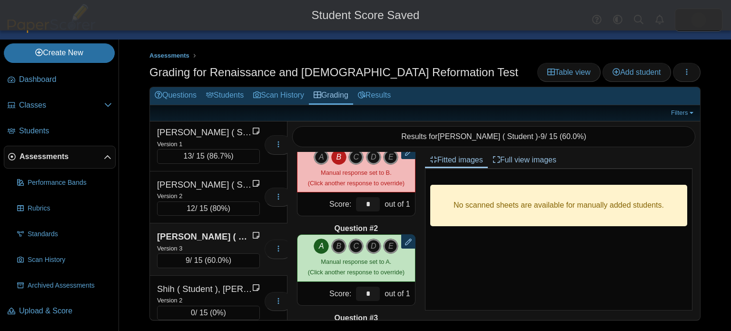
scroll to position [2222, 0]
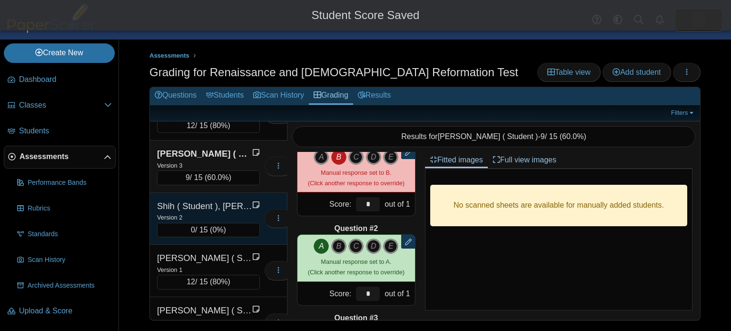
click at [230, 200] on div "Shih ( Student ), Paul" at bounding box center [204, 206] width 95 height 12
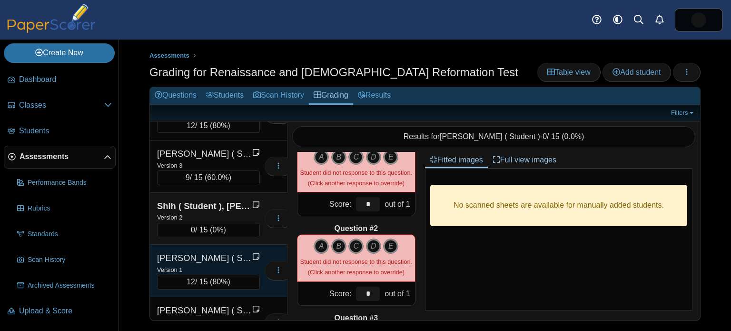
click at [224, 252] on div "Sinclair ( Student ), Morgan" at bounding box center [204, 258] width 95 height 12
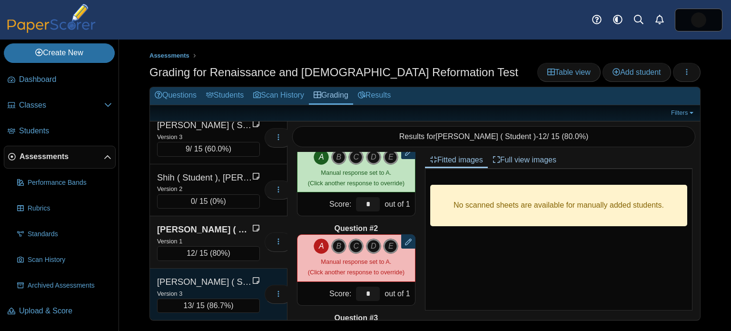
scroll to position [2273, 0]
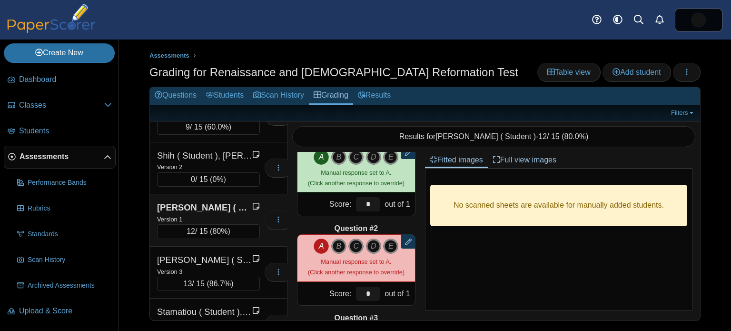
click at [320, 248] on icon "A" at bounding box center [321, 245] width 15 height 15
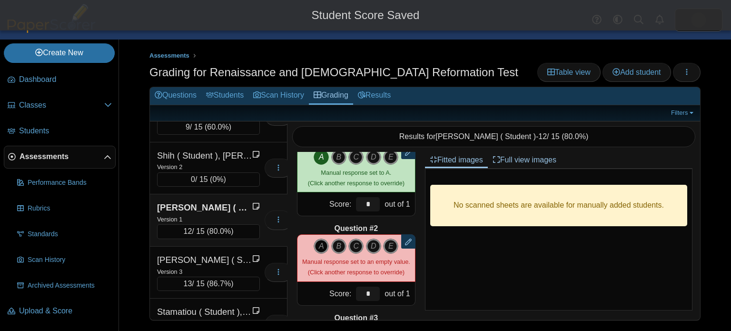
click at [320, 248] on icon "A" at bounding box center [321, 245] width 15 height 15
type input "*"
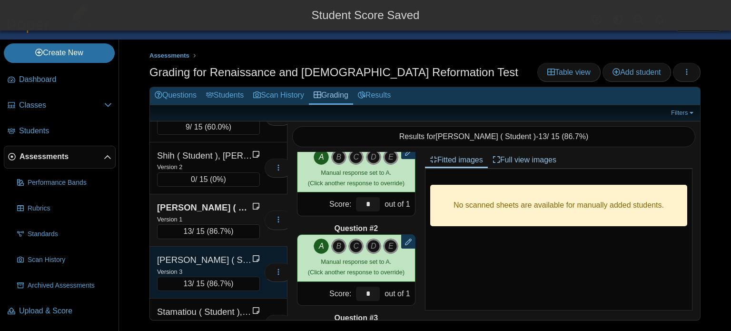
click at [244, 254] on div "Skrabonja ( Student ), Christopher" at bounding box center [204, 260] width 95 height 12
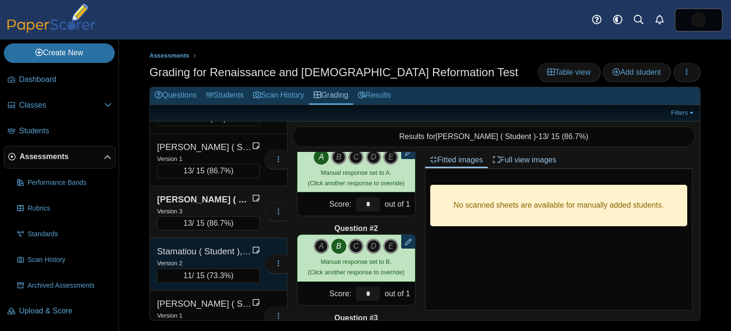
click at [244, 257] on div "Version 2" at bounding box center [208, 262] width 103 height 10
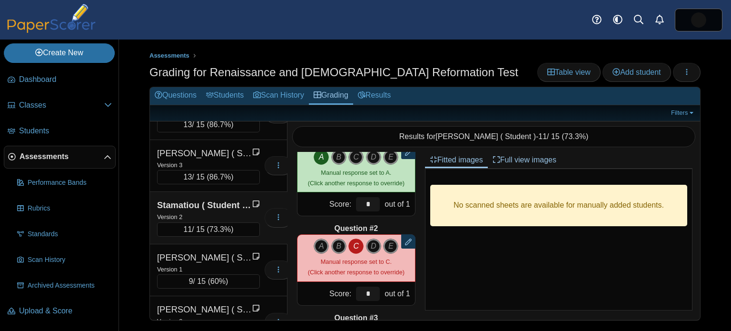
click at [244, 251] on div "Wolfe ( Student ), Mason" at bounding box center [204, 257] width 95 height 12
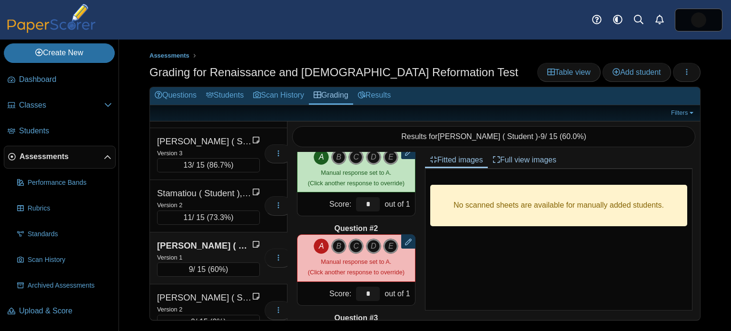
scroll to position [2393, 0]
click at [322, 246] on icon "A" at bounding box center [321, 245] width 15 height 15
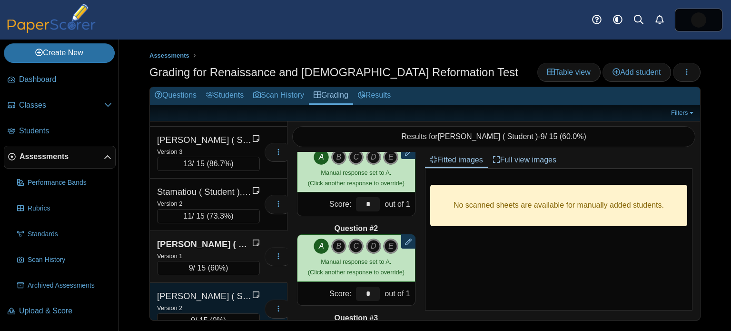
click at [233, 290] on div "Worrell ( Student ), Gabriel" at bounding box center [204, 296] width 95 height 12
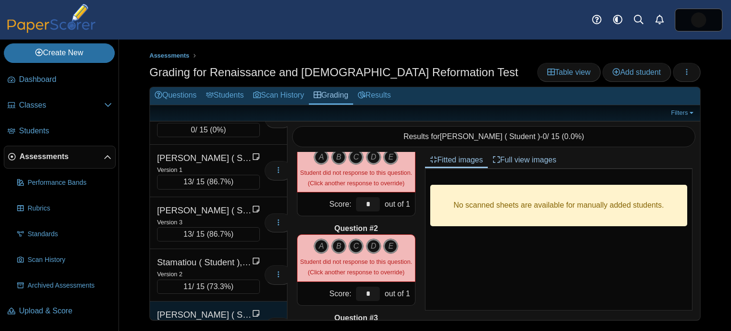
click at [227, 308] on div "Wolfe ( Student ), Mason" at bounding box center [204, 314] width 95 height 12
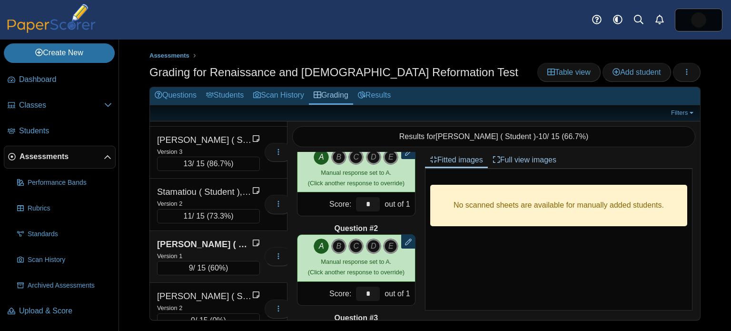
scroll to position [53, 0]
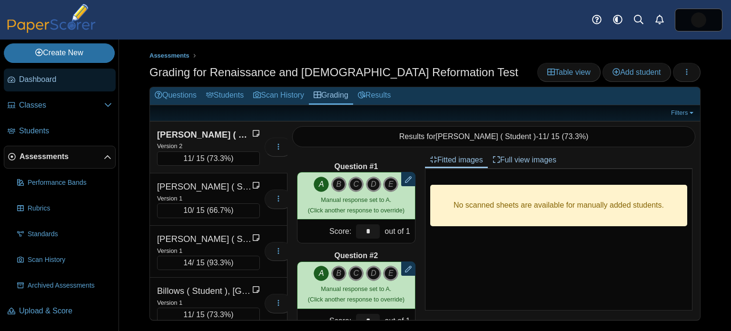
click at [42, 86] on link "Dashboard" at bounding box center [60, 80] width 112 height 23
